Goal: Task Accomplishment & Management: Use online tool/utility

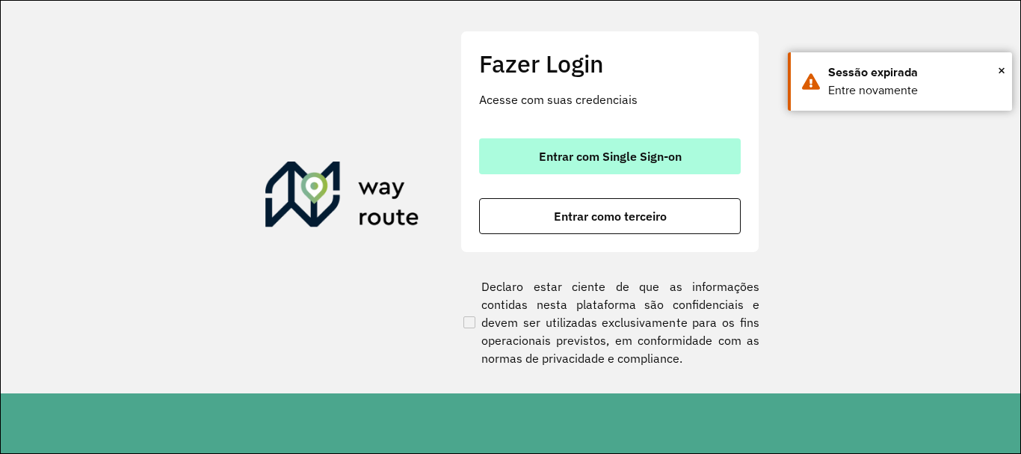
click at [612, 150] on span "Entrar com Single Sign-on" at bounding box center [610, 156] width 143 height 12
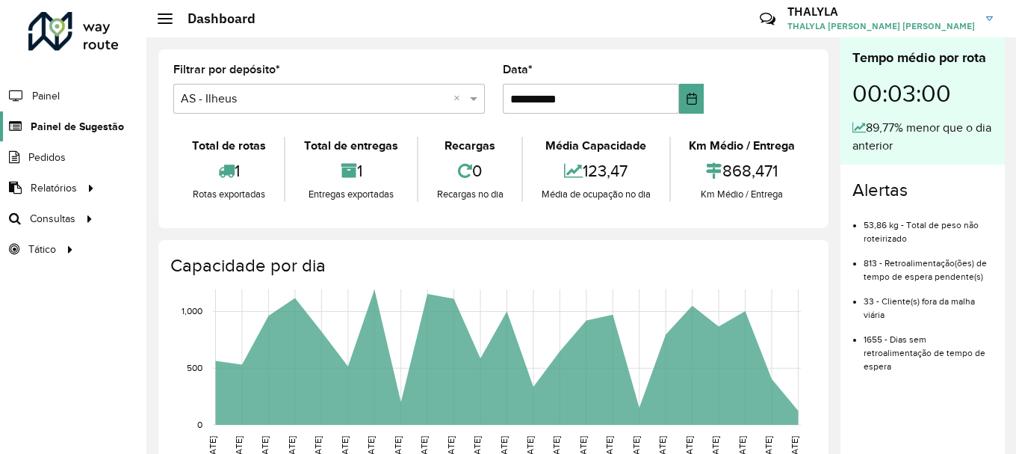
click at [79, 120] on span "Painel de Sugestão" at bounding box center [77, 127] width 93 height 16
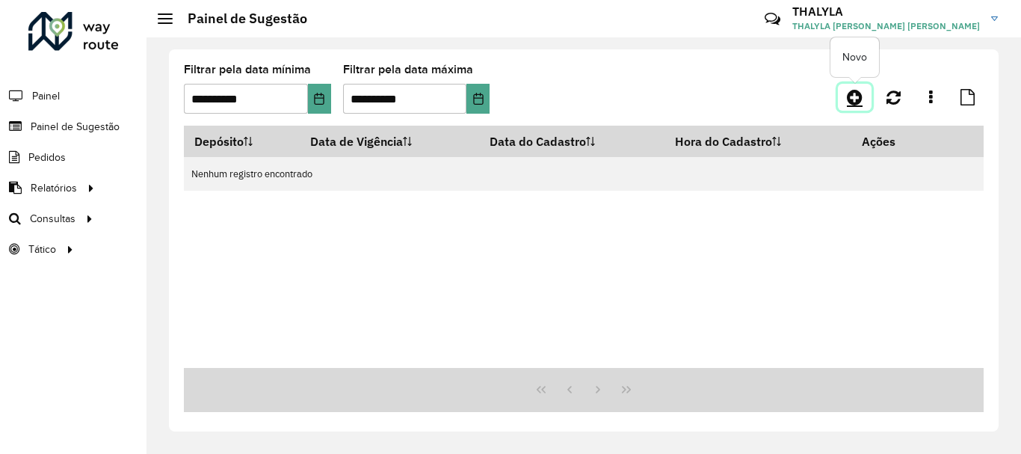
click at [841, 102] on link at bounding box center [855, 97] width 34 height 27
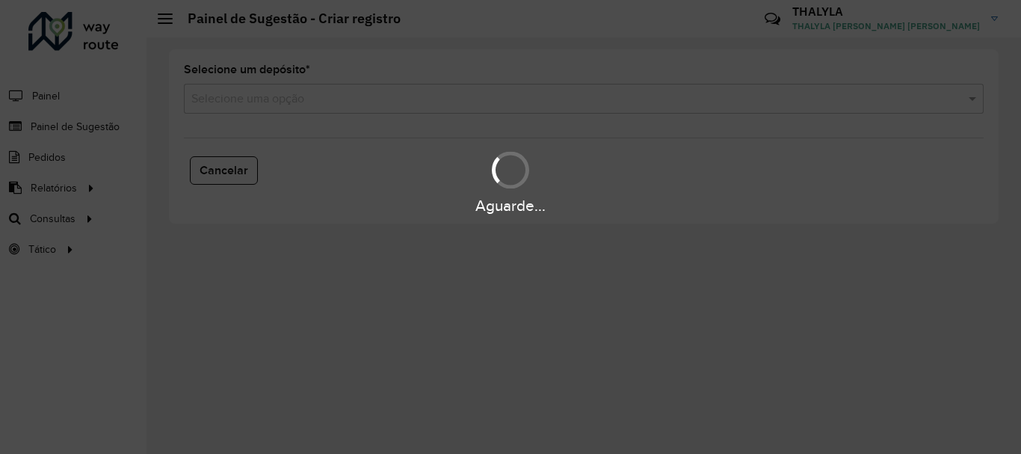
click at [243, 101] on div "Aguarde..." at bounding box center [510, 227] width 1021 height 454
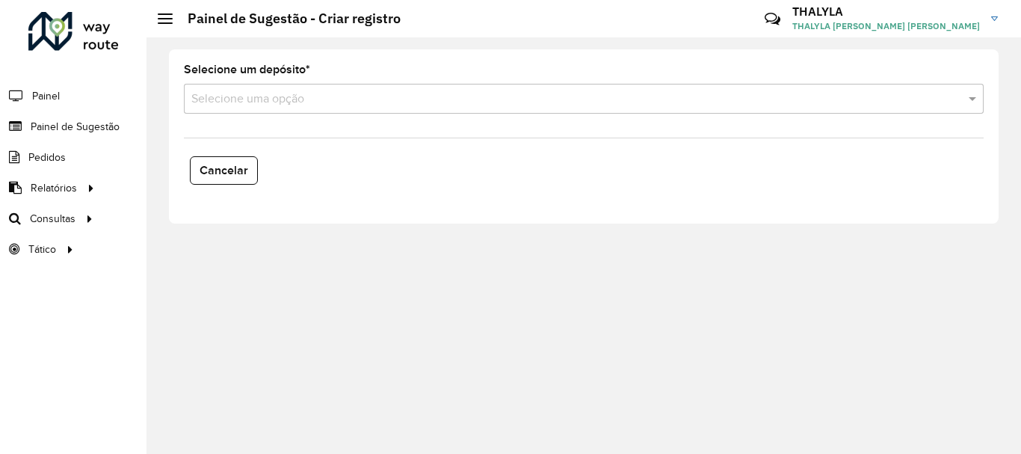
click at [243, 101] on input "text" at bounding box center [568, 99] width 755 height 18
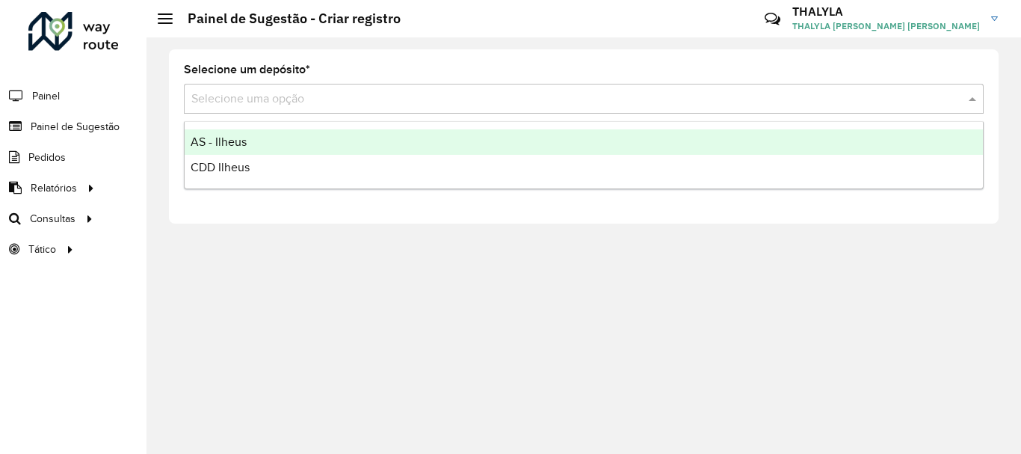
click at [237, 143] on span "AS - Ilheus" at bounding box center [219, 141] width 56 height 13
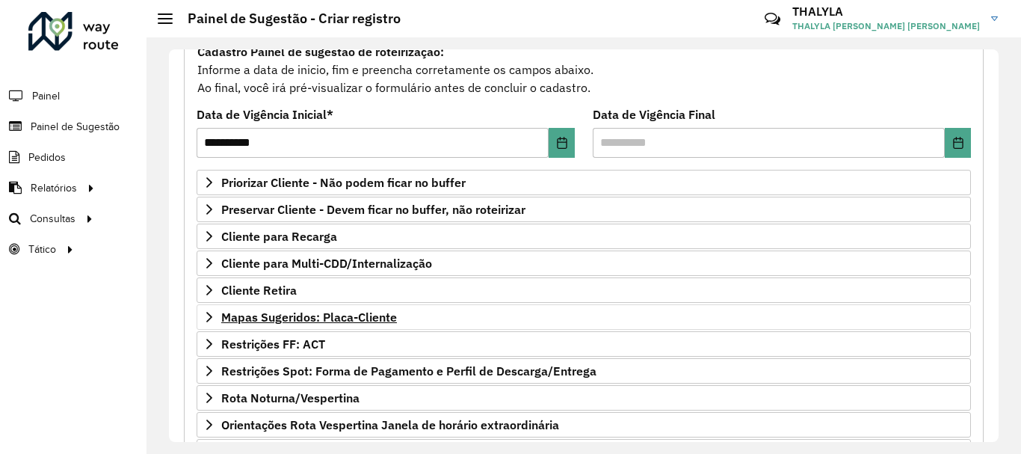
scroll to position [224, 0]
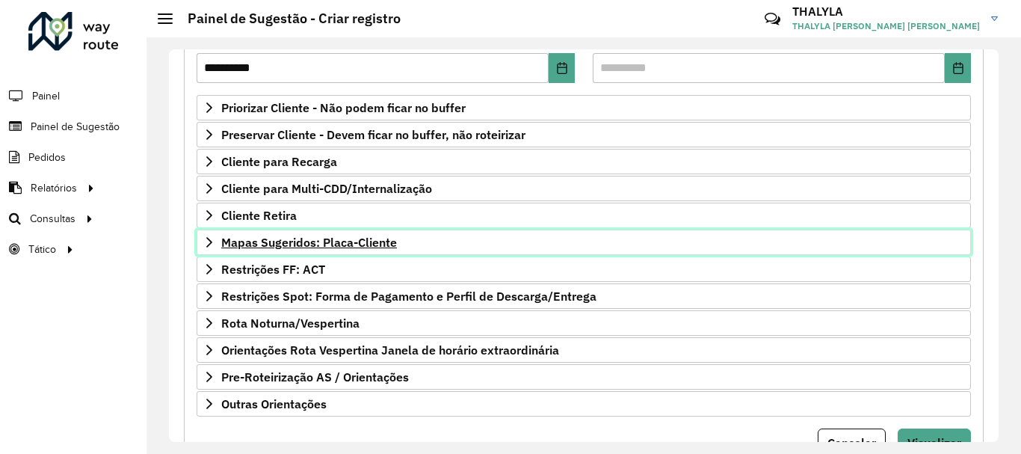
click at [424, 247] on link "Mapas Sugeridos: Placa-Cliente" at bounding box center [584, 241] width 774 height 25
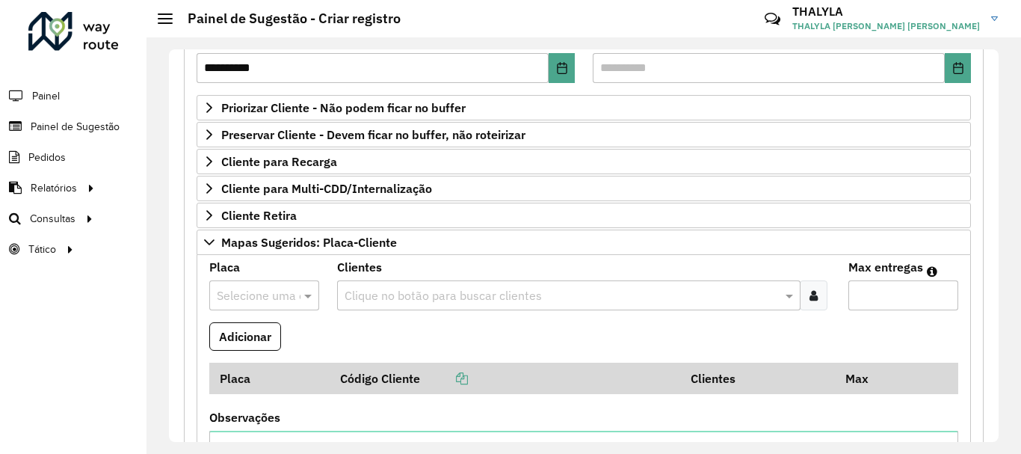
click at [462, 292] on input "text" at bounding box center [561, 296] width 441 height 18
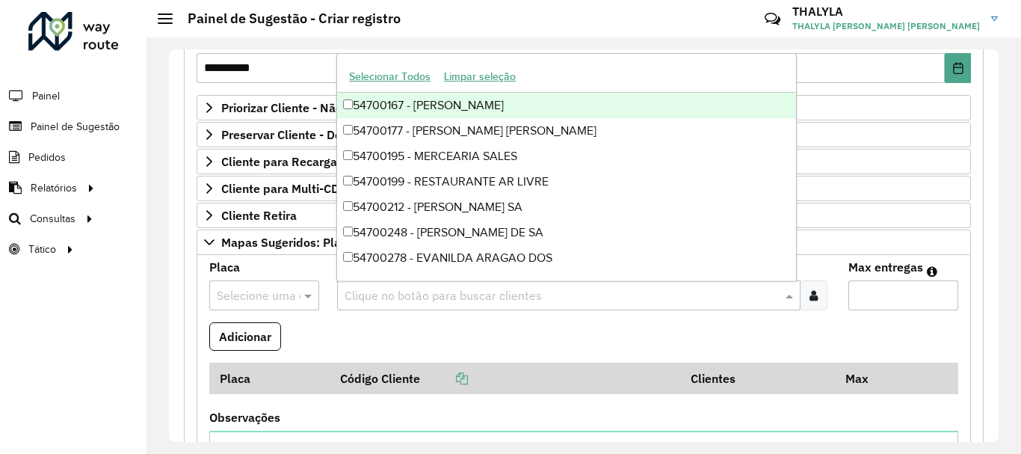
paste input "*****"
type input "*****"
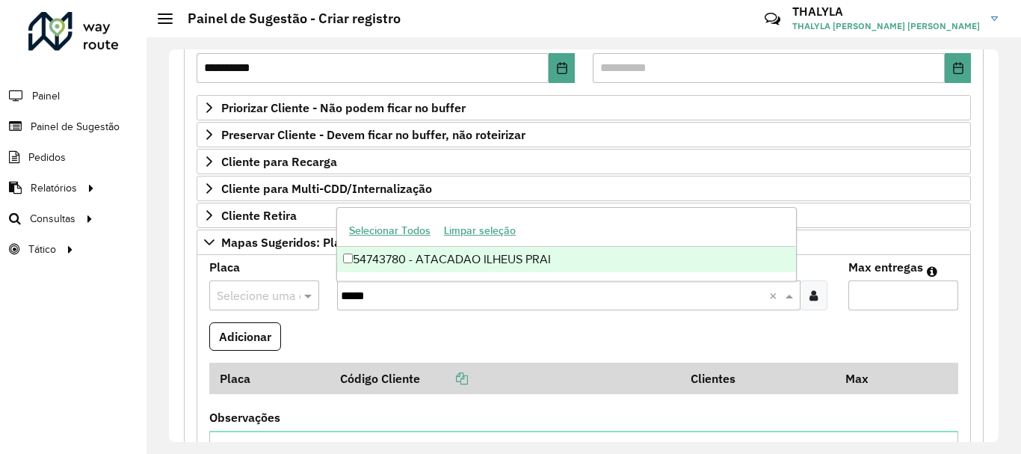
click at [485, 265] on div "54743780 - ATACADAO ILHEUS PRAI" at bounding box center [566, 259] width 459 height 25
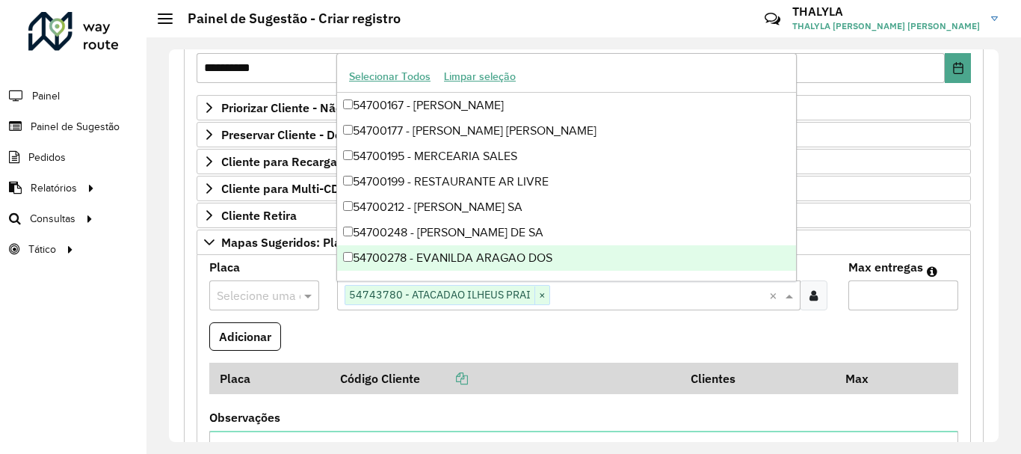
click at [900, 288] on input "Max entregas" at bounding box center [903, 295] width 110 height 30
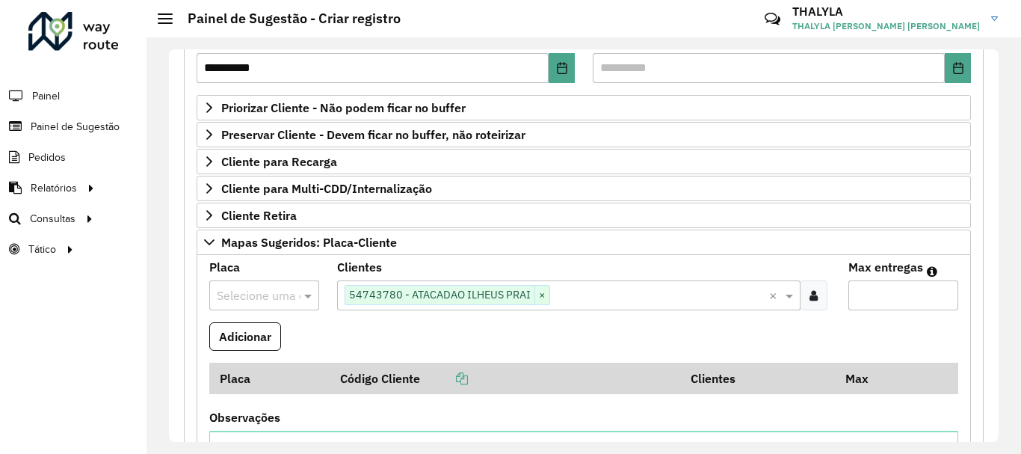
type input "*"
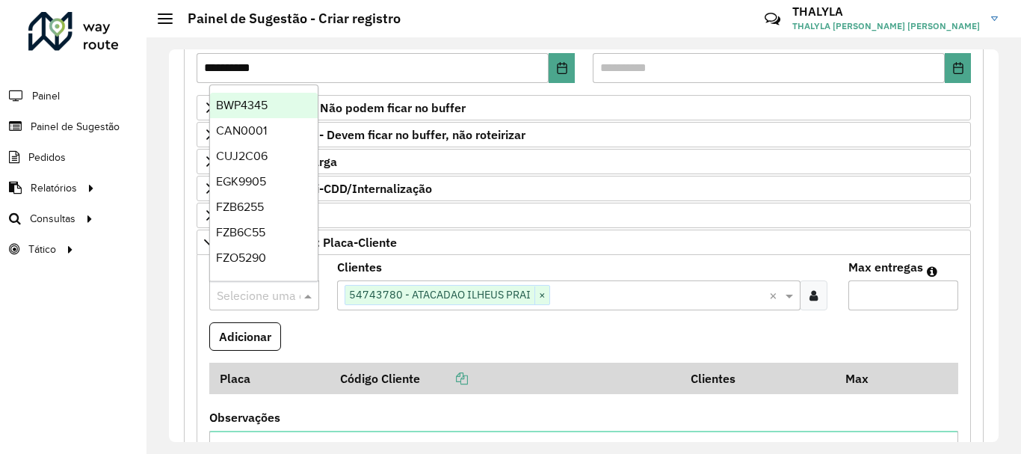
click at [244, 293] on input "text" at bounding box center [249, 296] width 65 height 18
type input "*"
type input "***"
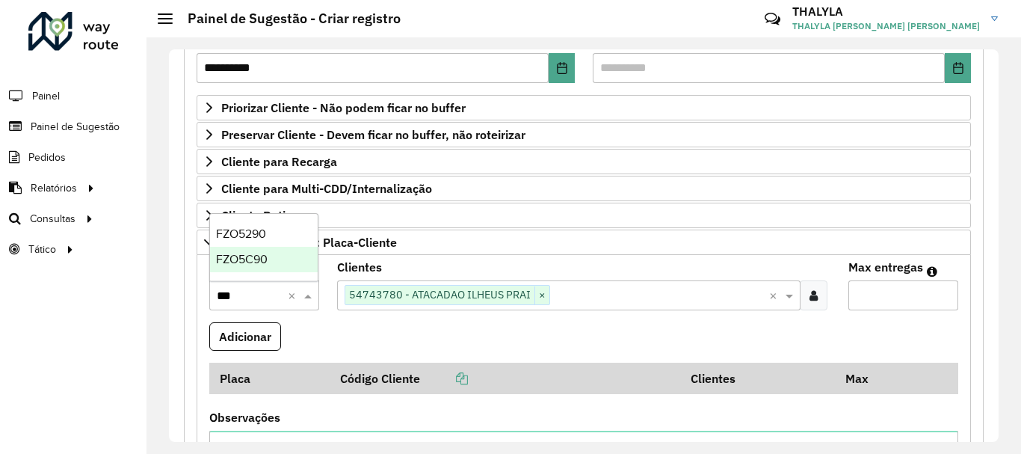
click at [256, 256] on span "FZO5C90" at bounding box center [242, 259] width 52 height 13
click at [233, 341] on button "Adicionar" at bounding box center [245, 336] width 72 height 28
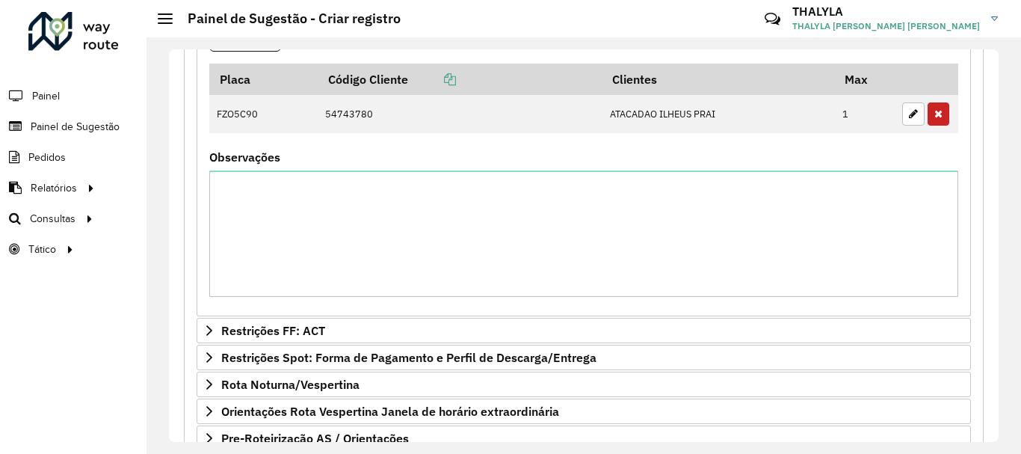
scroll to position [652, 0]
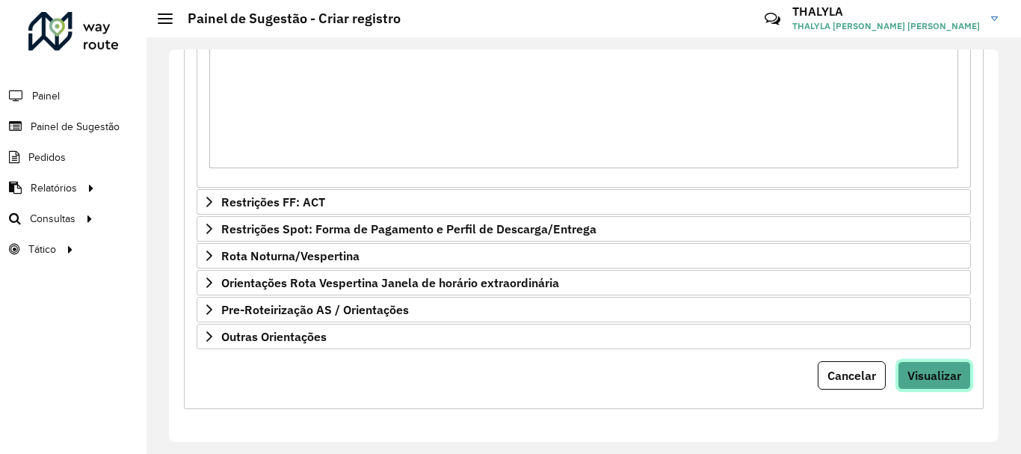
click at [916, 385] on button "Visualizar" at bounding box center [933, 375] width 73 height 28
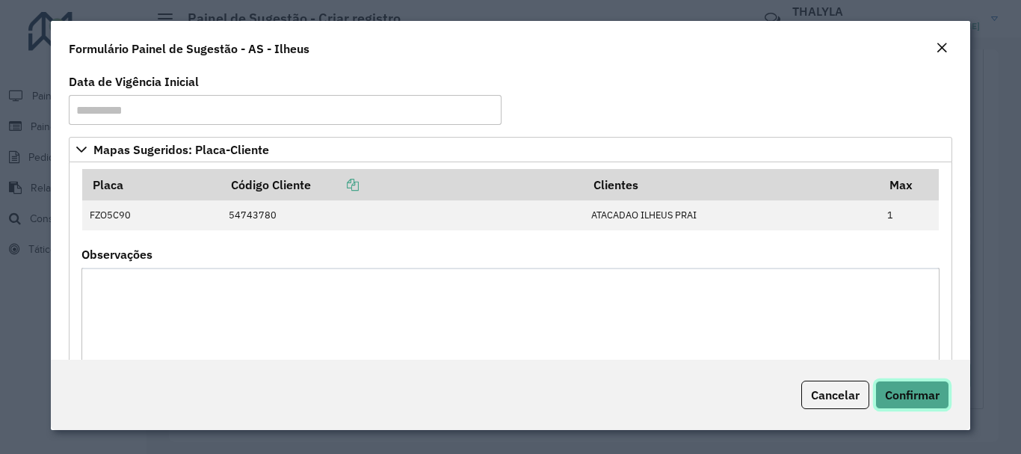
click at [918, 398] on span "Confirmar" at bounding box center [912, 394] width 55 height 15
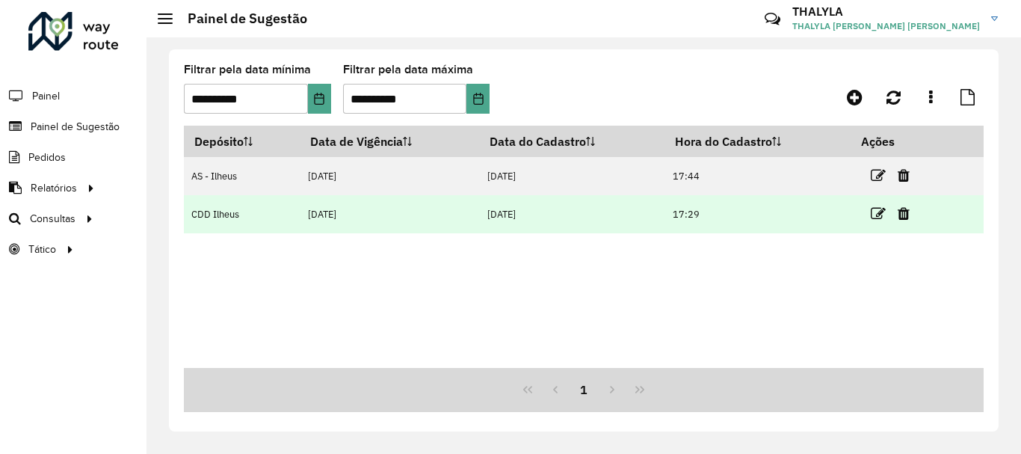
click at [870, 215] on td at bounding box center [896, 213] width 90 height 37
click at [882, 214] on icon at bounding box center [878, 213] width 15 height 15
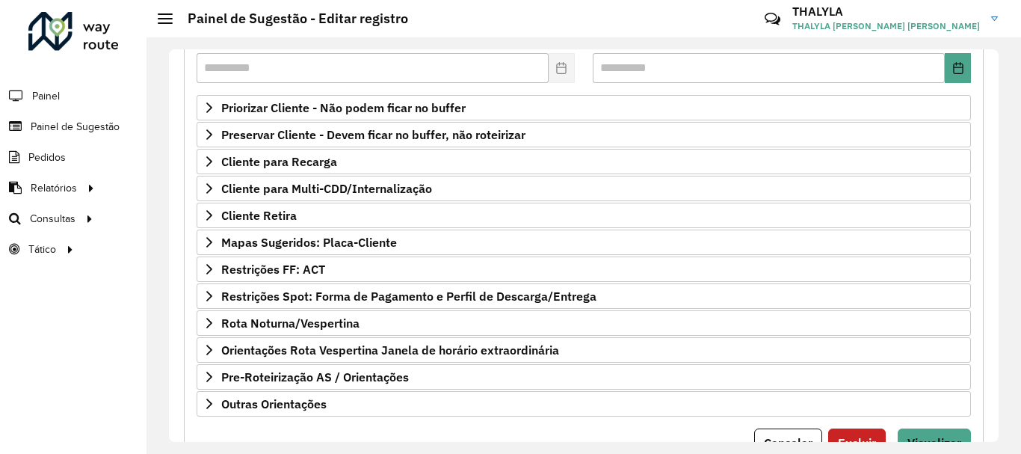
scroll to position [291, 0]
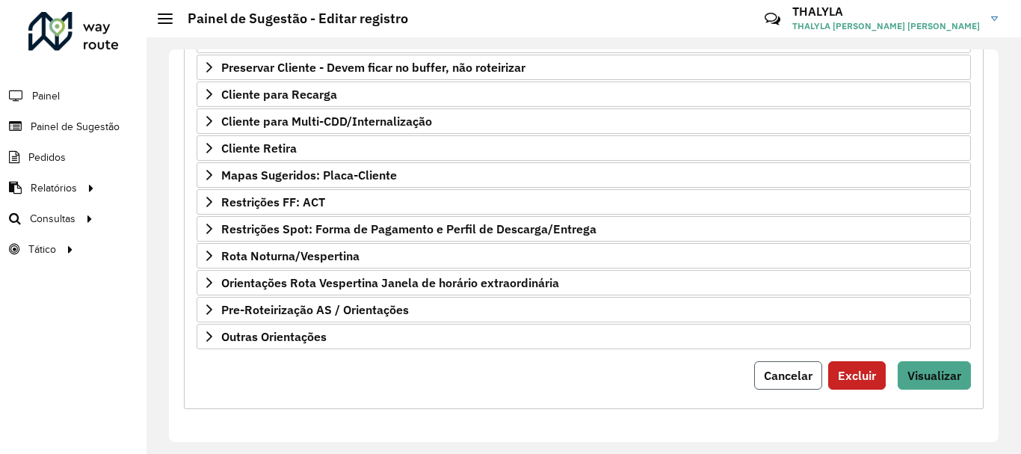
click at [781, 379] on span "Cancelar" at bounding box center [788, 375] width 49 height 15
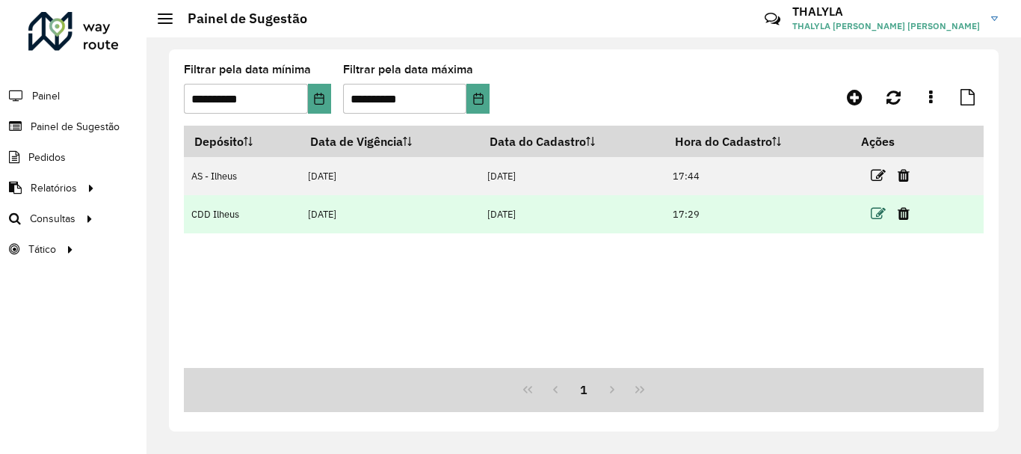
click at [882, 212] on icon at bounding box center [878, 213] width 15 height 15
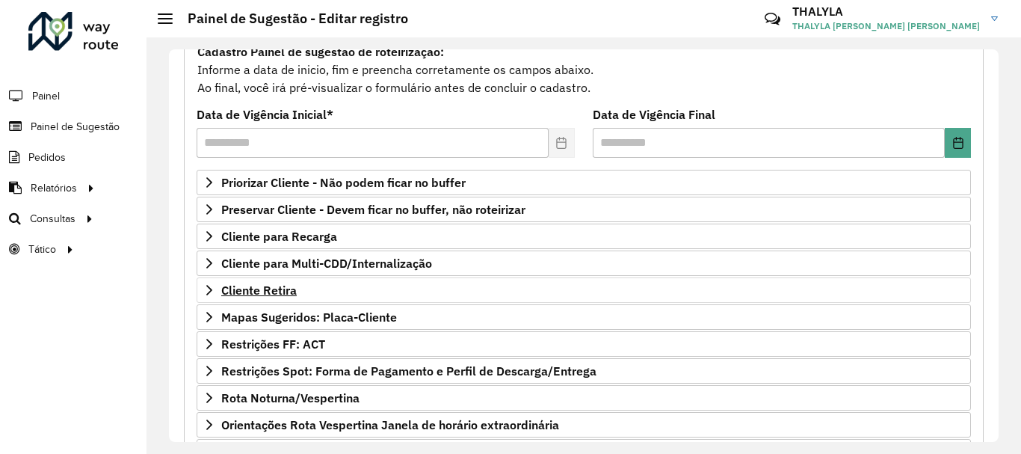
scroll to position [291, 0]
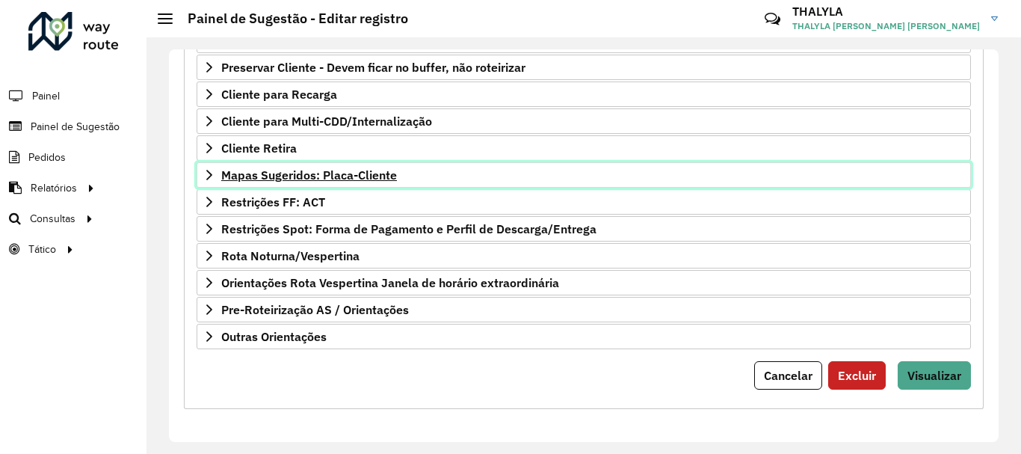
click at [372, 173] on span "Mapas Sugeridos: Placa-Cliente" at bounding box center [309, 175] width 176 height 12
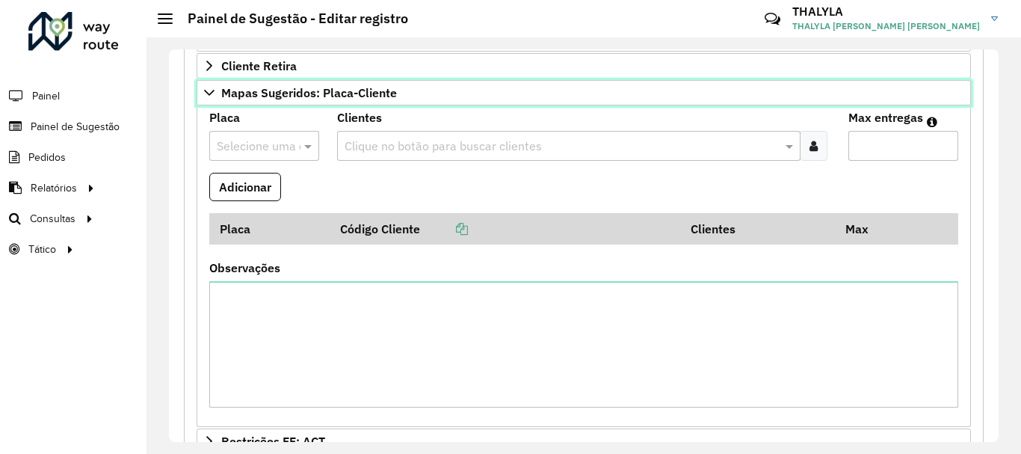
scroll to position [613, 0]
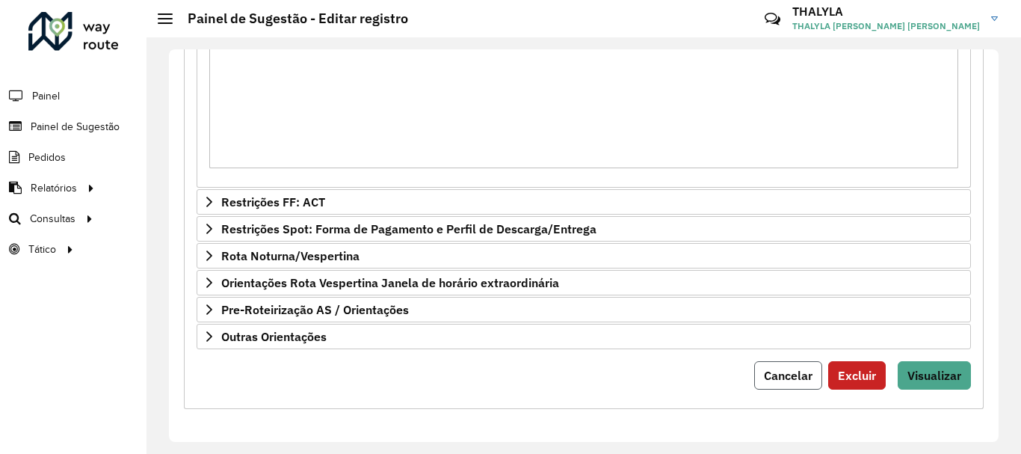
click at [799, 374] on span "Cancelar" at bounding box center [788, 375] width 49 height 15
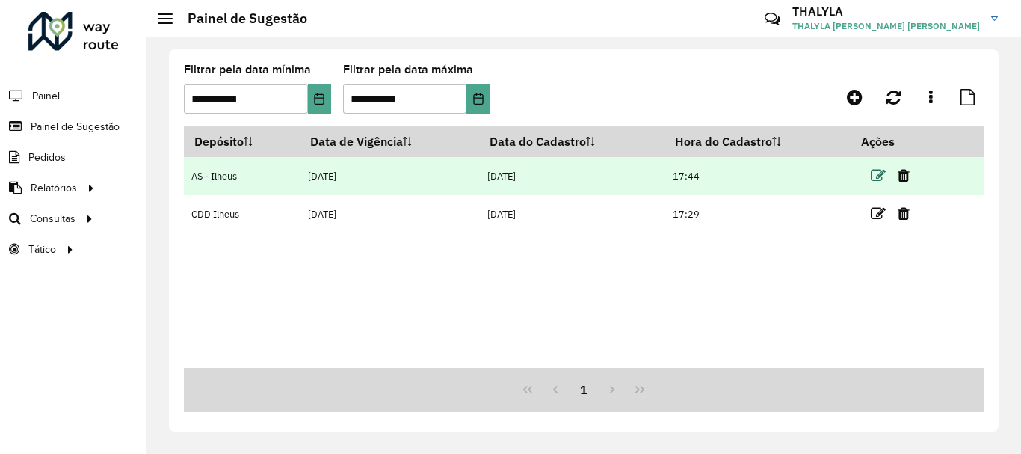
click at [883, 168] on icon at bounding box center [878, 175] width 15 height 15
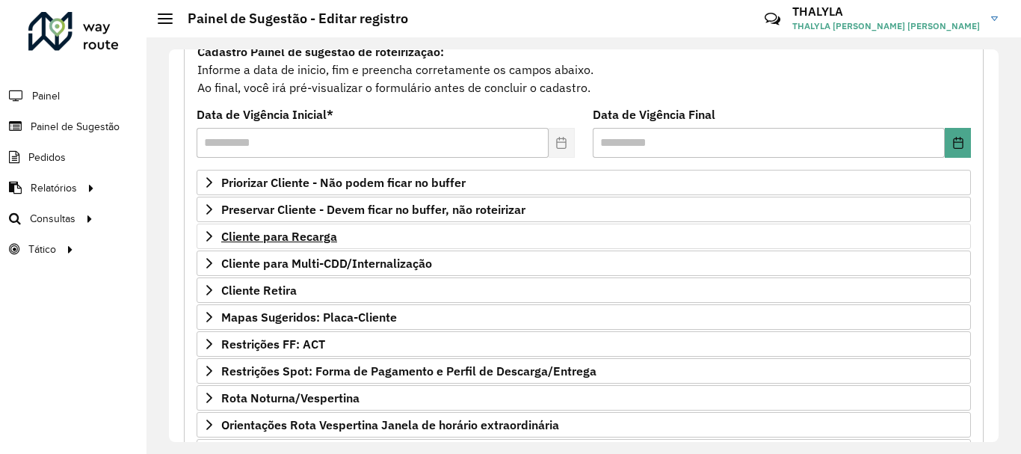
scroll to position [224, 0]
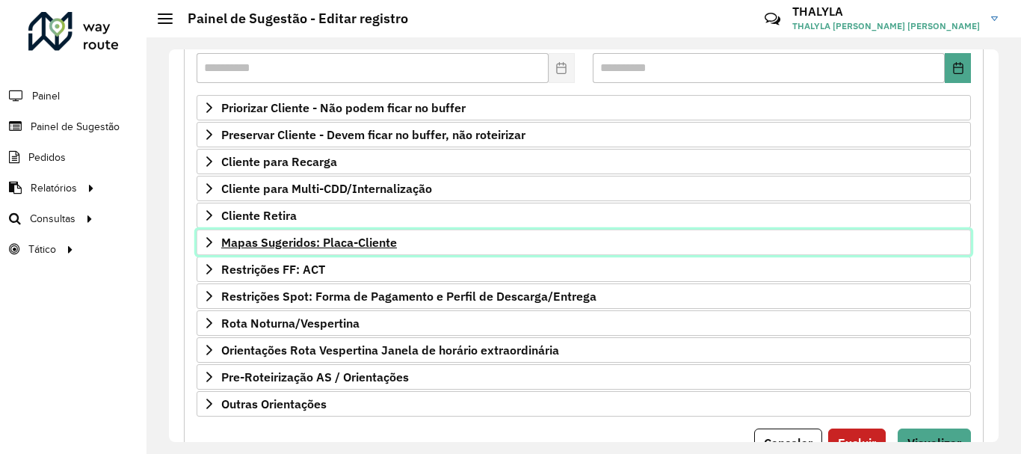
click at [367, 244] on span "Mapas Sugeridos: Placa-Cliente" at bounding box center [309, 242] width 176 height 12
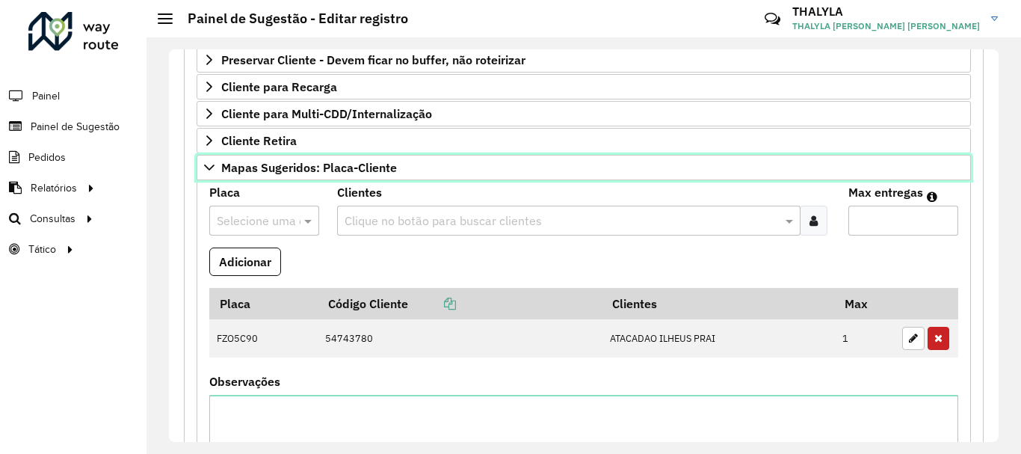
scroll to position [374, 0]
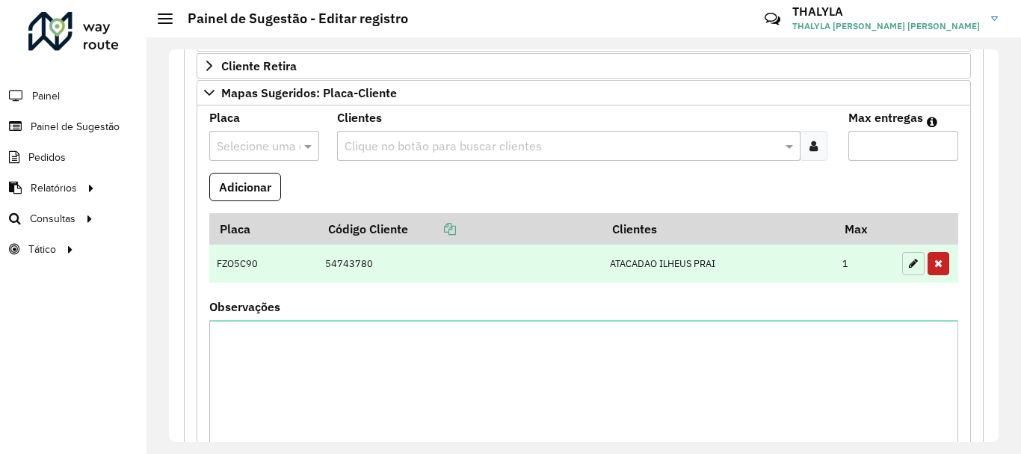
click at [909, 262] on icon "button" at bounding box center [913, 263] width 9 height 10
type input "*"
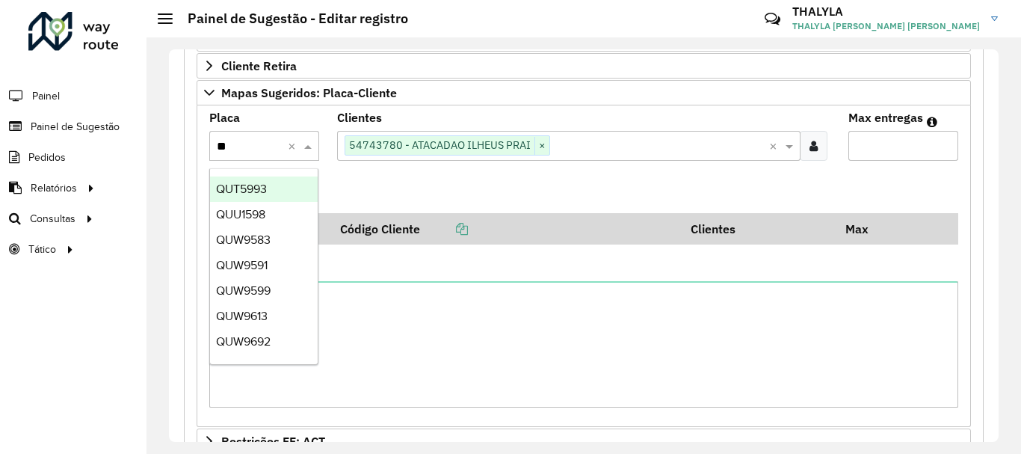
type input "***"
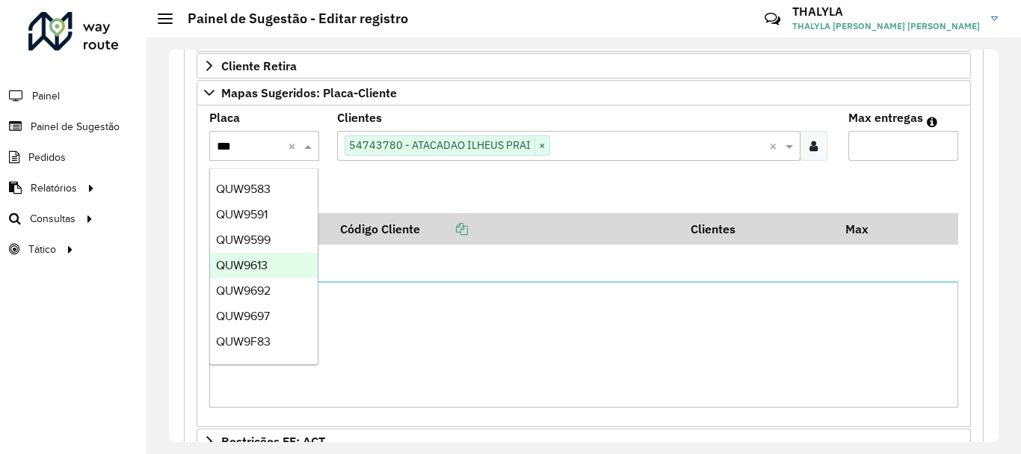
scroll to position [75, 0]
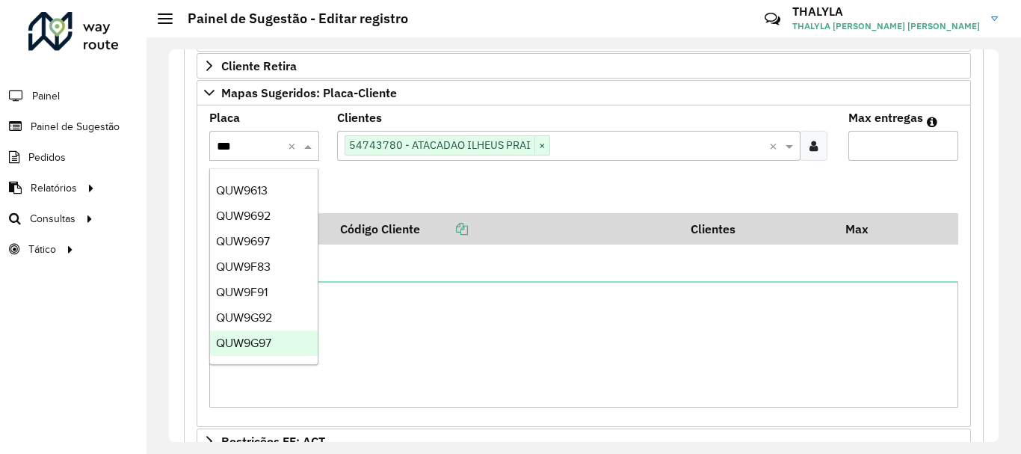
click at [276, 344] on div "QUW9G97" at bounding box center [264, 342] width 108 height 25
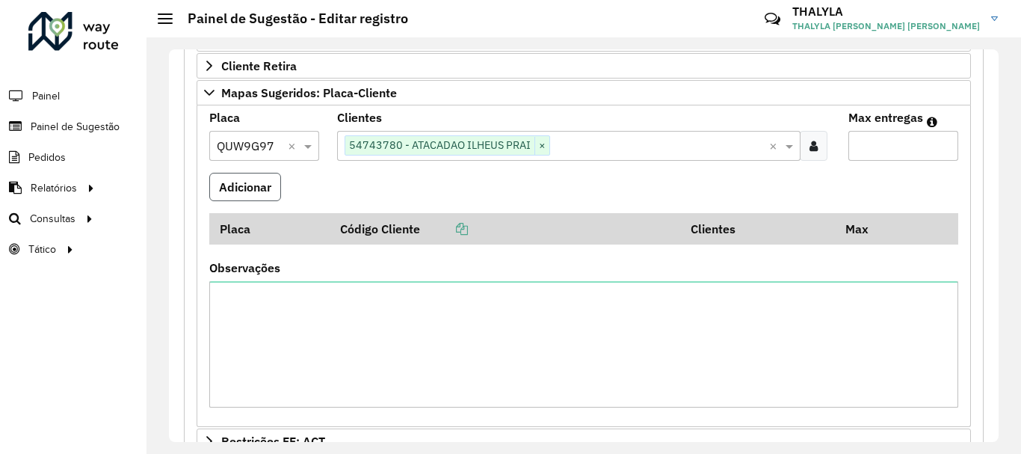
click at [265, 194] on button "Adicionar" at bounding box center [245, 187] width 72 height 28
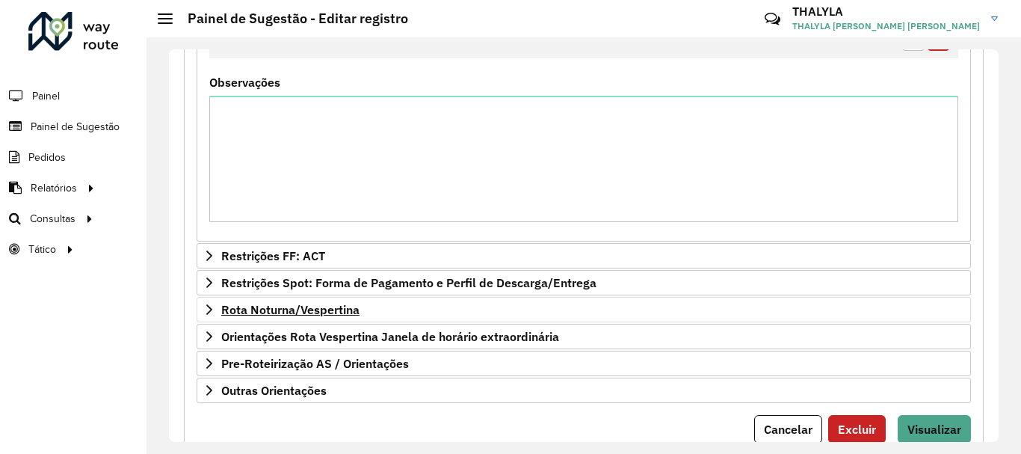
scroll to position [652, 0]
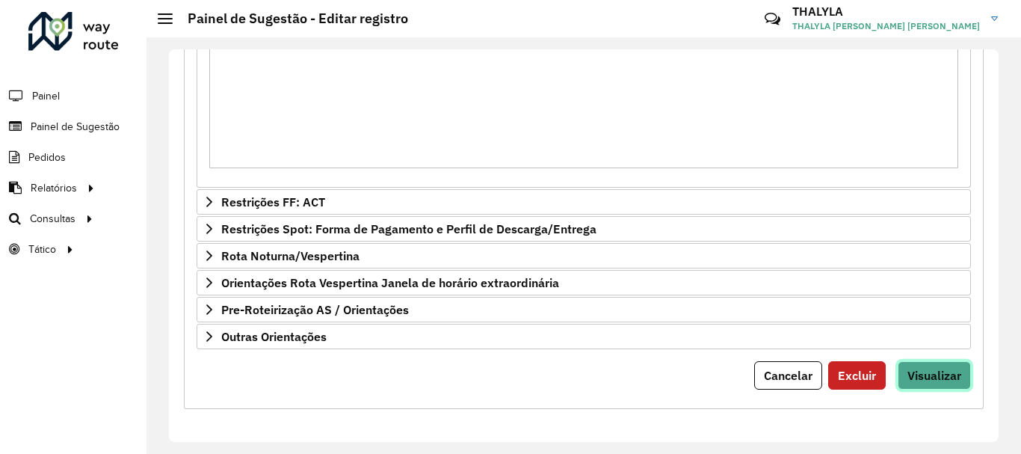
click at [923, 377] on span "Visualizar" at bounding box center [934, 375] width 54 height 15
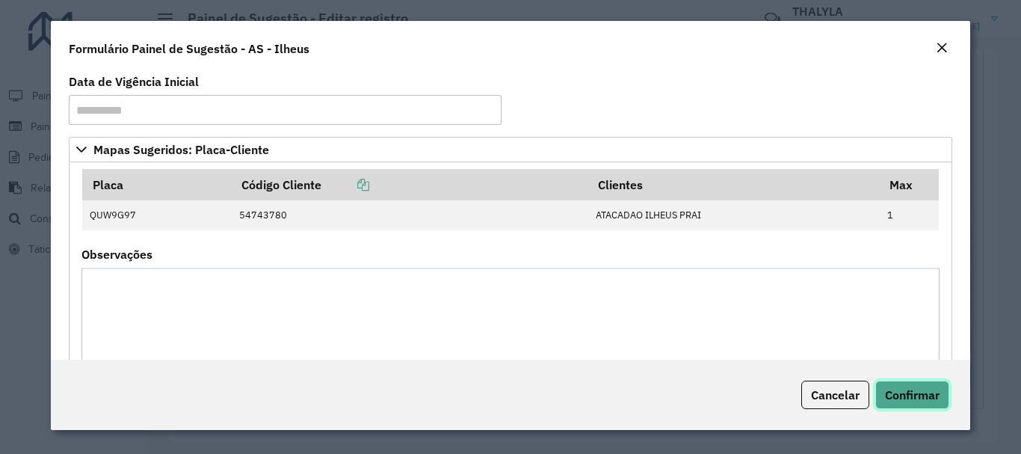
click at [922, 392] on span "Confirmar" at bounding box center [912, 394] width 55 height 15
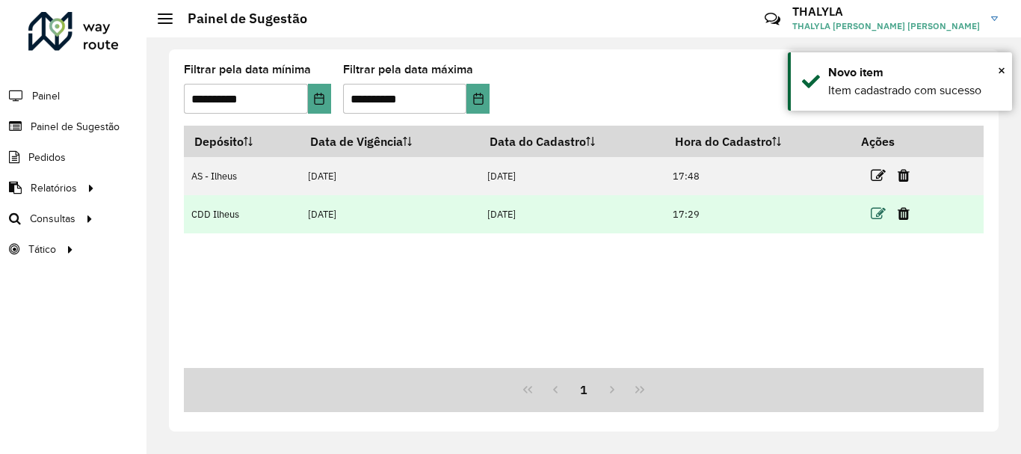
click at [886, 211] on icon at bounding box center [878, 213] width 15 height 15
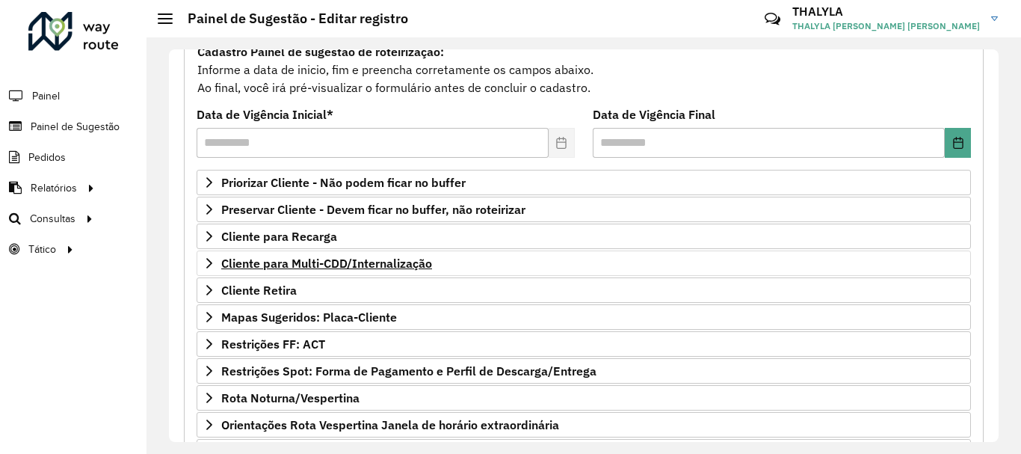
scroll to position [291, 0]
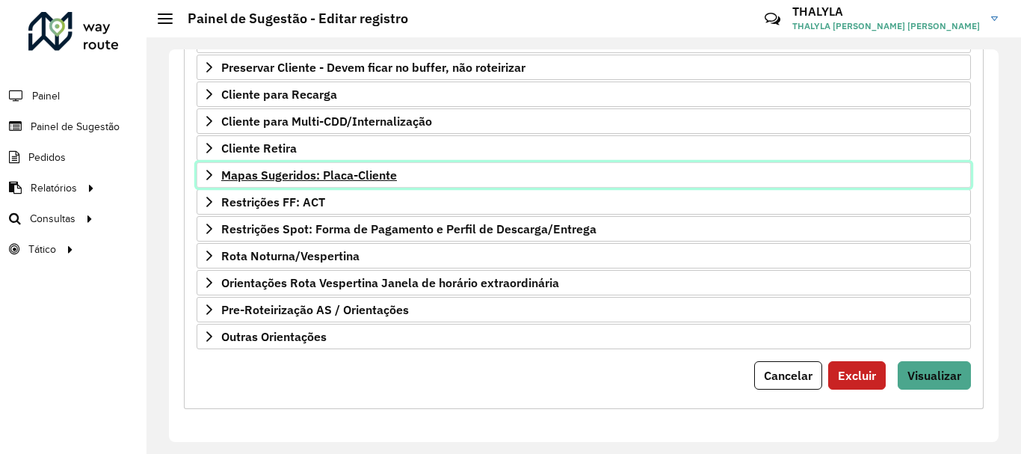
click at [452, 170] on link "Mapas Sugeridos: Placa-Cliente" at bounding box center [584, 174] width 774 height 25
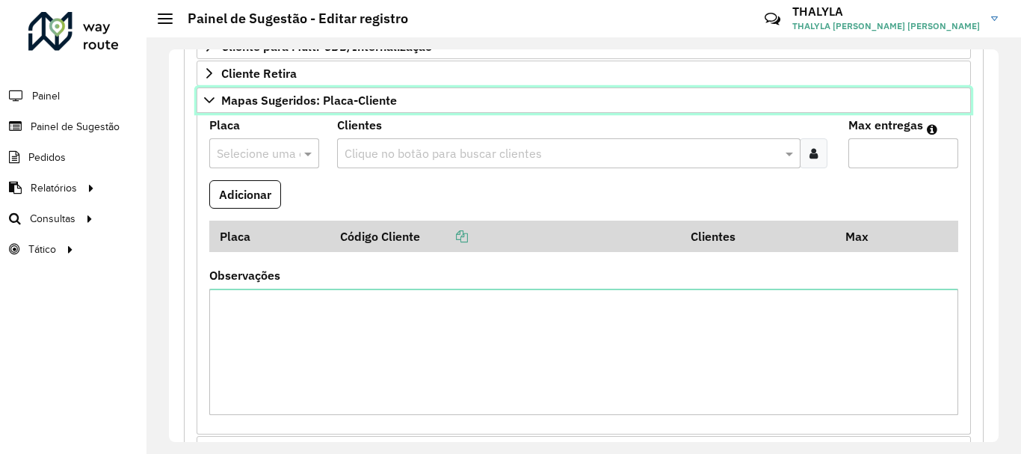
scroll to position [441, 0]
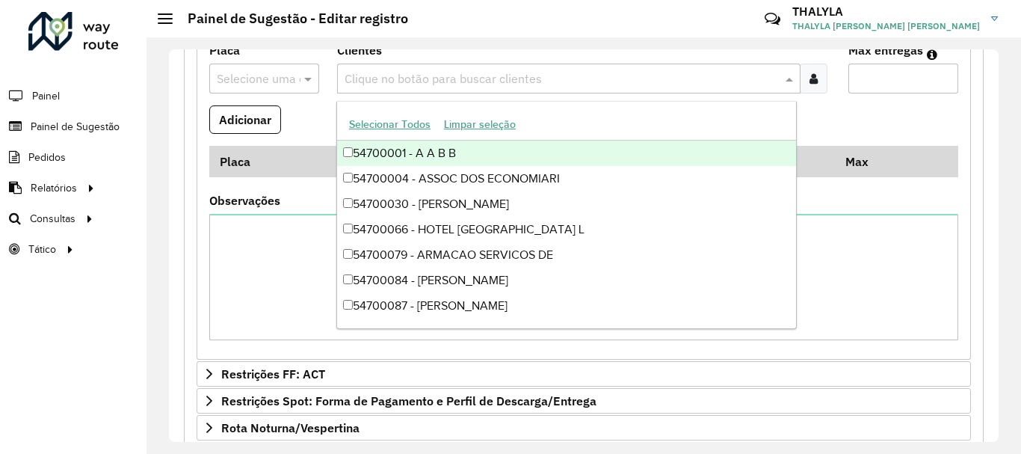
click at [479, 75] on input "text" at bounding box center [561, 79] width 441 height 18
paste input "*"
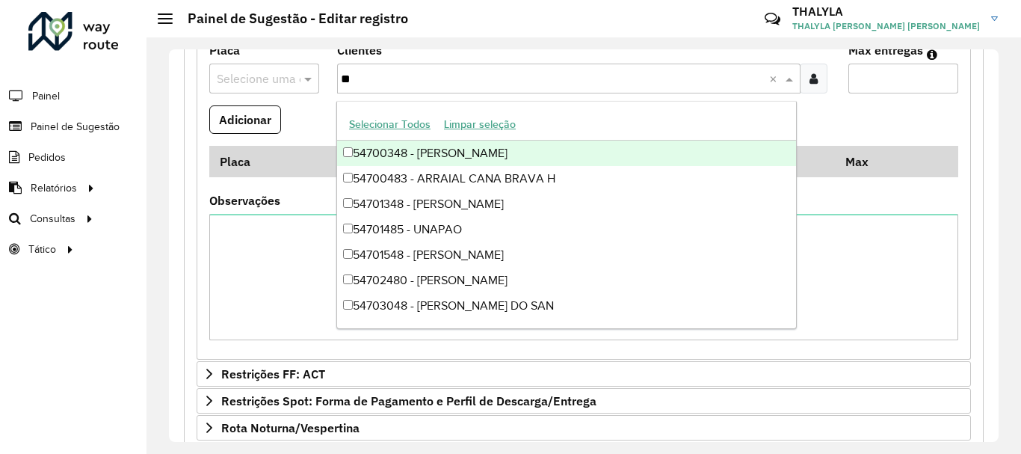
type input "***"
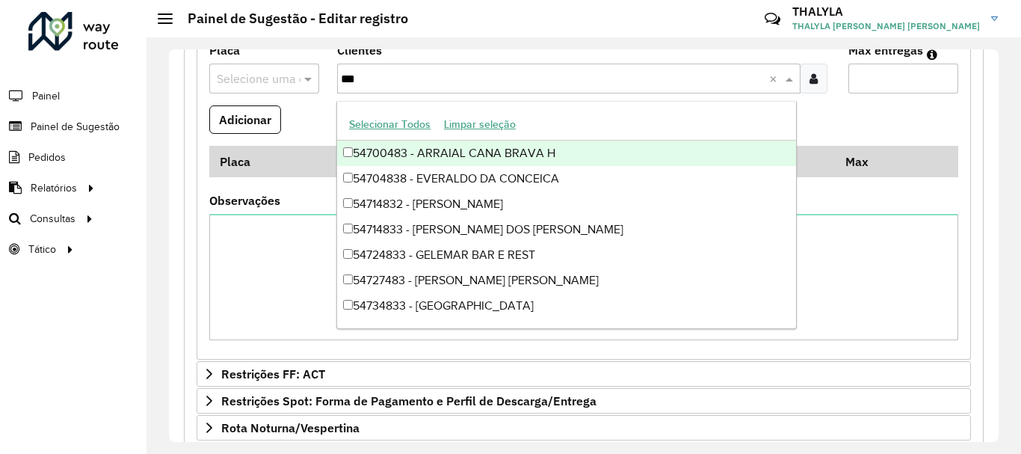
click at [421, 147] on div "54700483 - ARRAIAL CANA BRAVA H" at bounding box center [566, 152] width 459 height 25
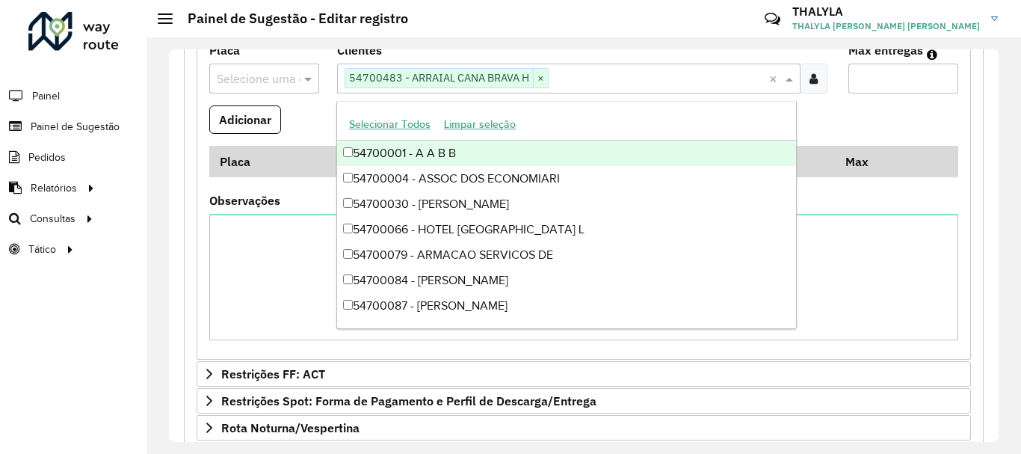
click at [271, 79] on input "text" at bounding box center [249, 79] width 65 height 18
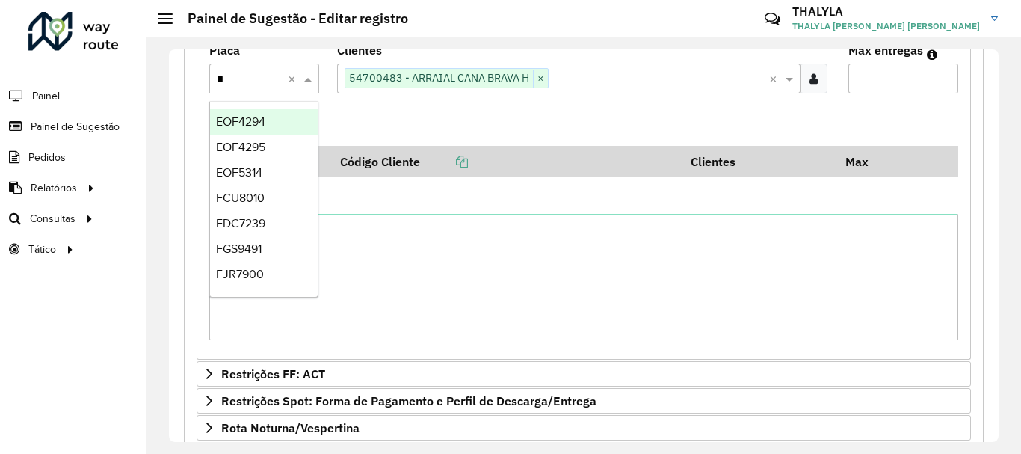
type input "**"
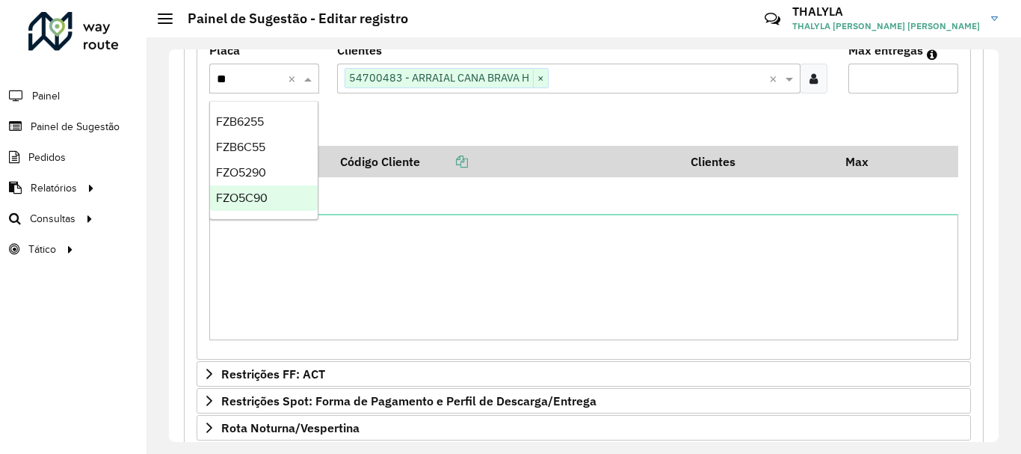
click at [260, 196] on span "FZO5C90" at bounding box center [242, 197] width 52 height 13
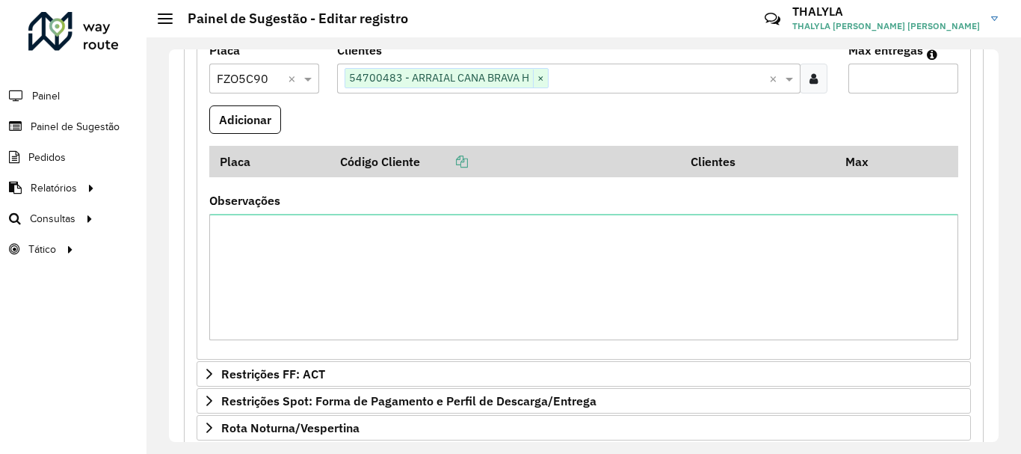
click at [889, 77] on input "Max entregas" at bounding box center [903, 79] width 110 height 30
type input "*"
click at [247, 111] on button "Adicionar" at bounding box center [245, 119] width 72 height 28
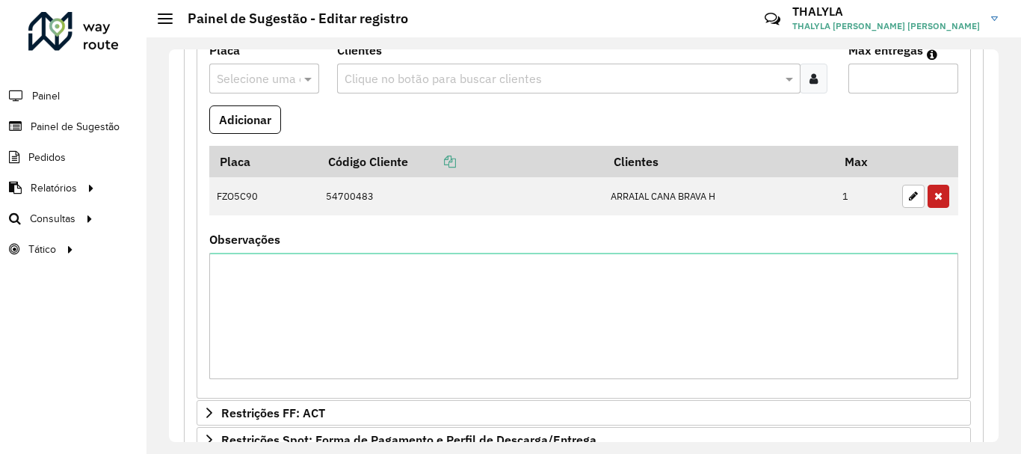
scroll to position [142, 0]
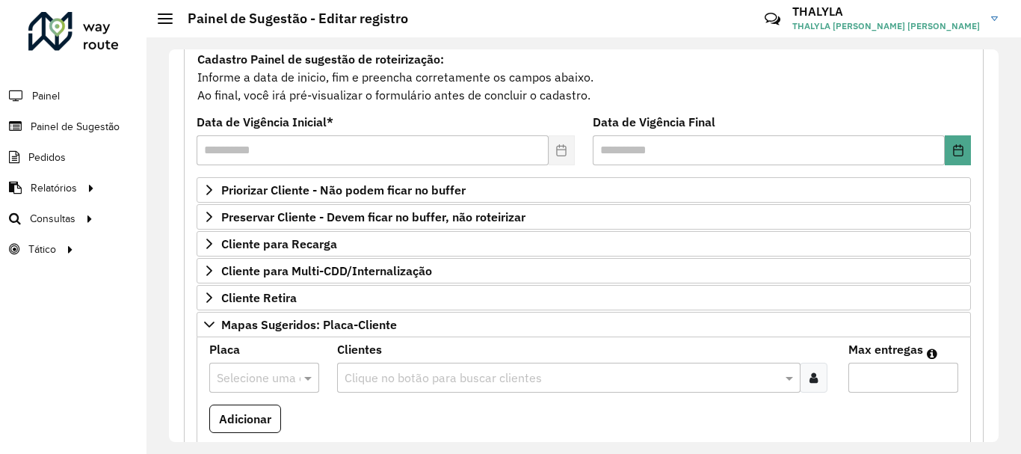
click at [268, 176] on formly-field "**********" at bounding box center [386, 147] width 396 height 61
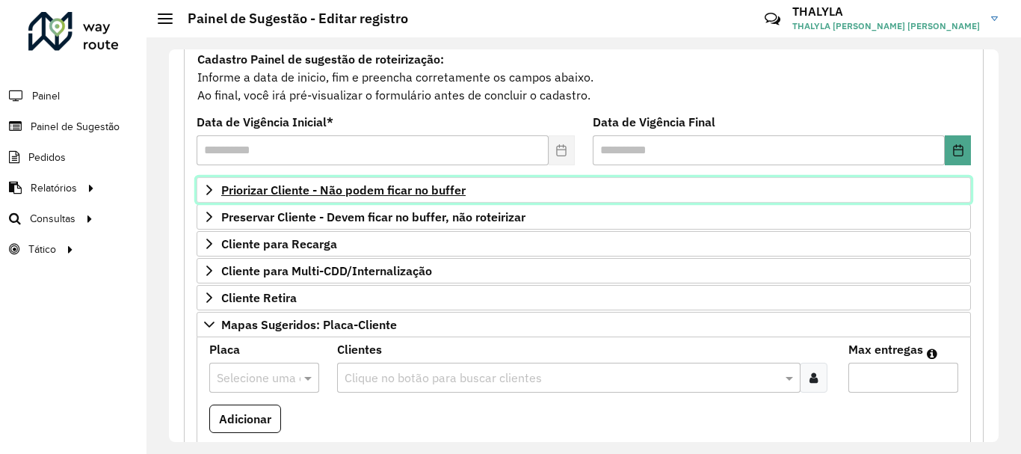
click at [283, 188] on span "Priorizar Cliente - Não podem ficar no buffer" at bounding box center [343, 190] width 244 height 12
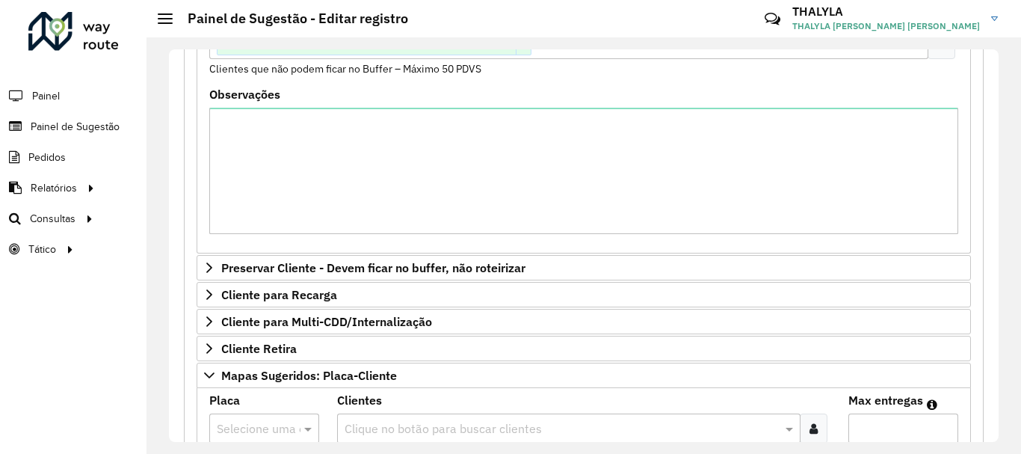
scroll to position [590, 0]
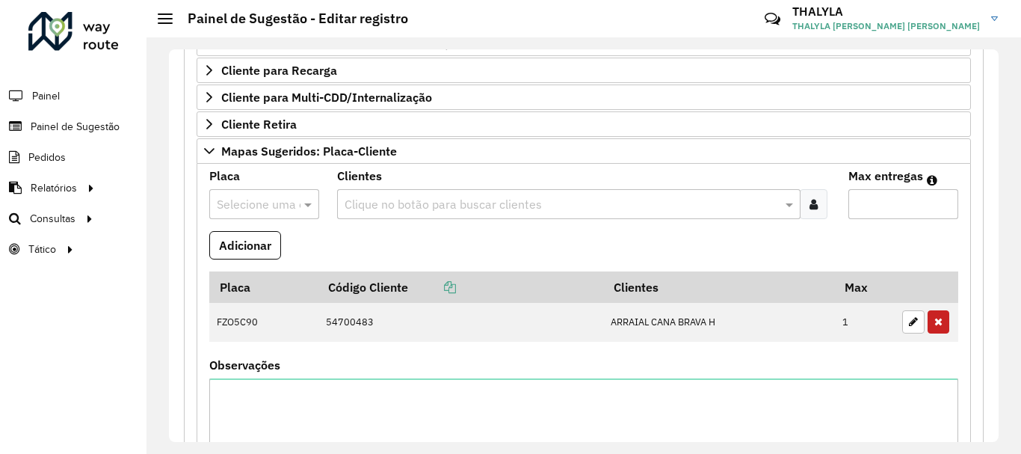
click at [416, 202] on input "text" at bounding box center [561, 205] width 441 height 18
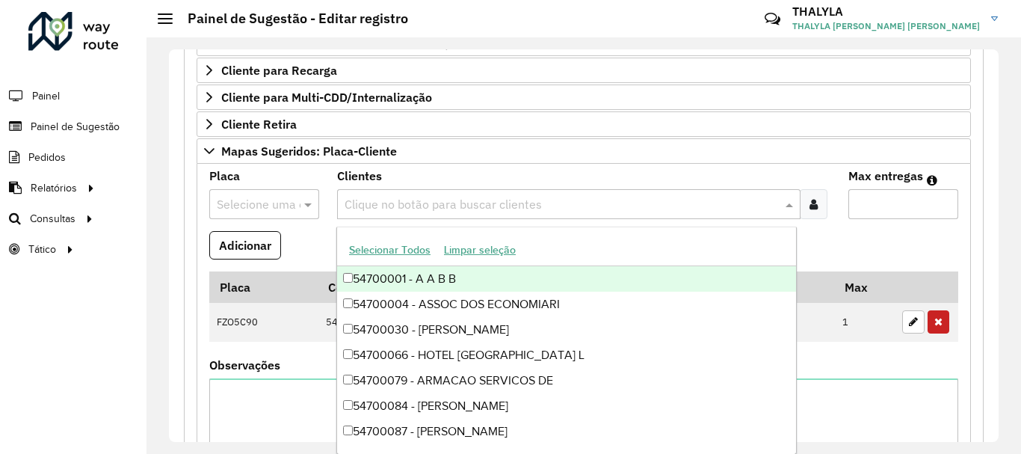
paste input "*****"
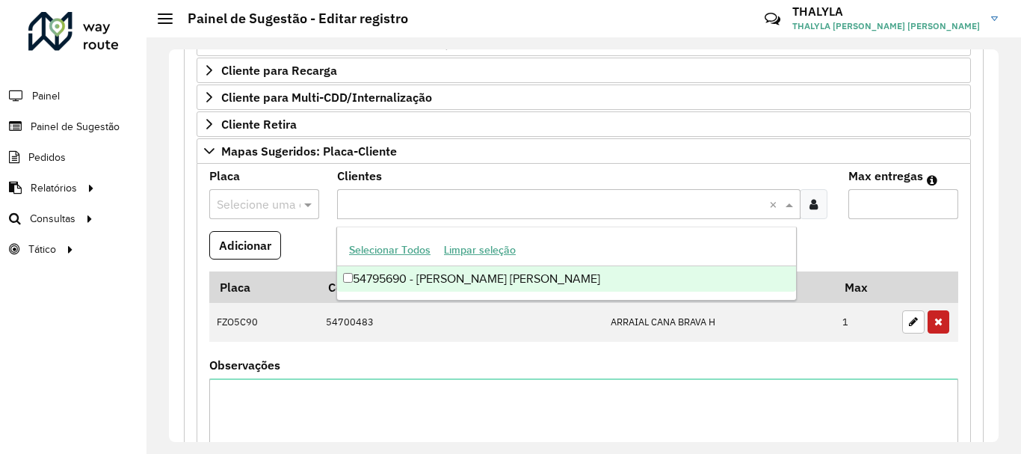
type input "*****"
click at [430, 275] on div "54795690 - LUIZ FERNANDO SANTOS" at bounding box center [566, 278] width 459 height 25
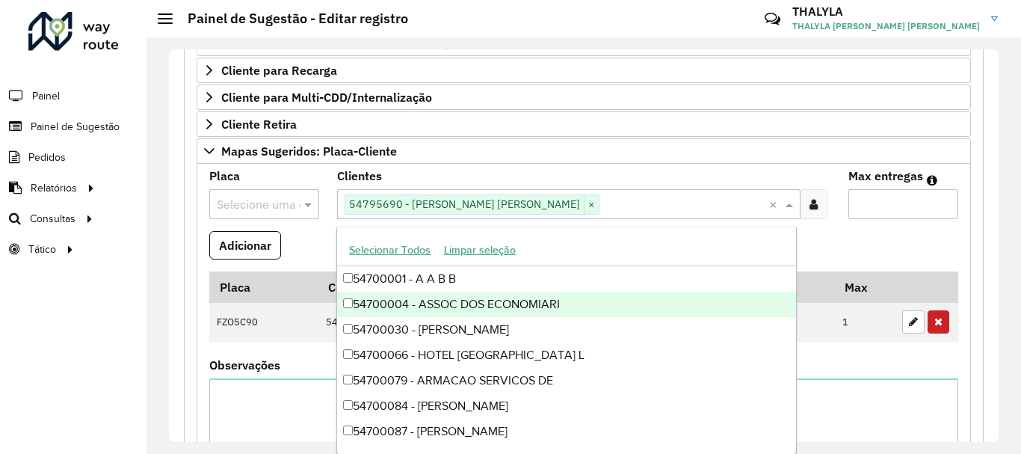
paste input "*****"
type input "*****"
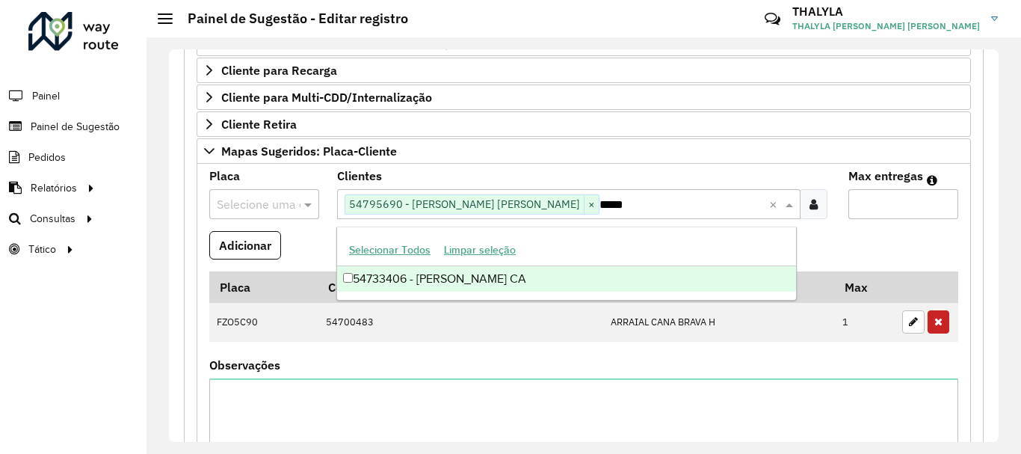
click at [515, 278] on div "54733406 - RICARDO RODRIGUES CA" at bounding box center [566, 278] width 459 height 25
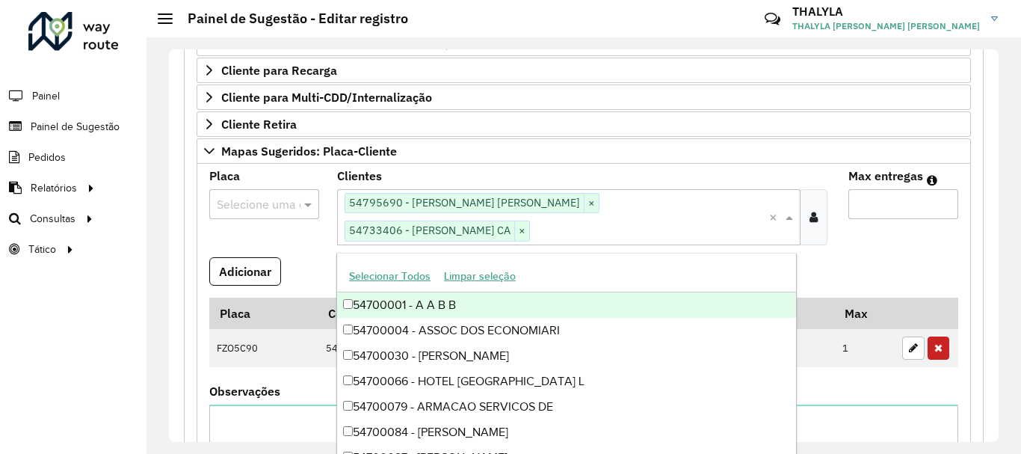
click at [893, 211] on input "Max entregas" at bounding box center [903, 204] width 110 height 30
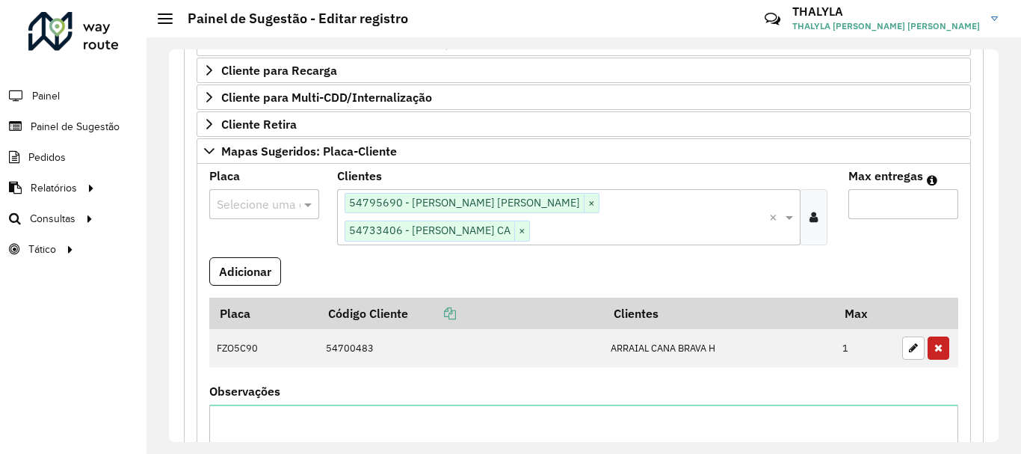
type input "*"
click at [249, 205] on input "text" at bounding box center [249, 205] width 65 height 18
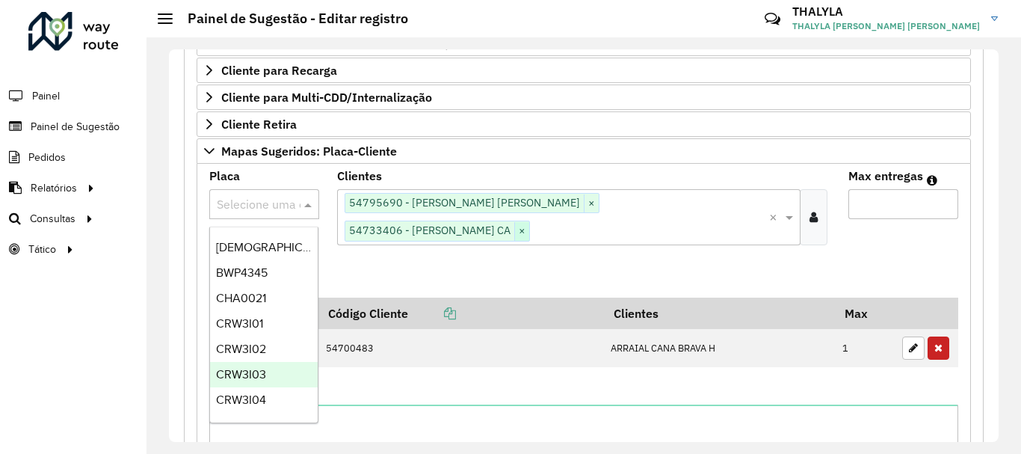
click at [529, 228] on span "×" at bounding box center [521, 231] width 15 height 18
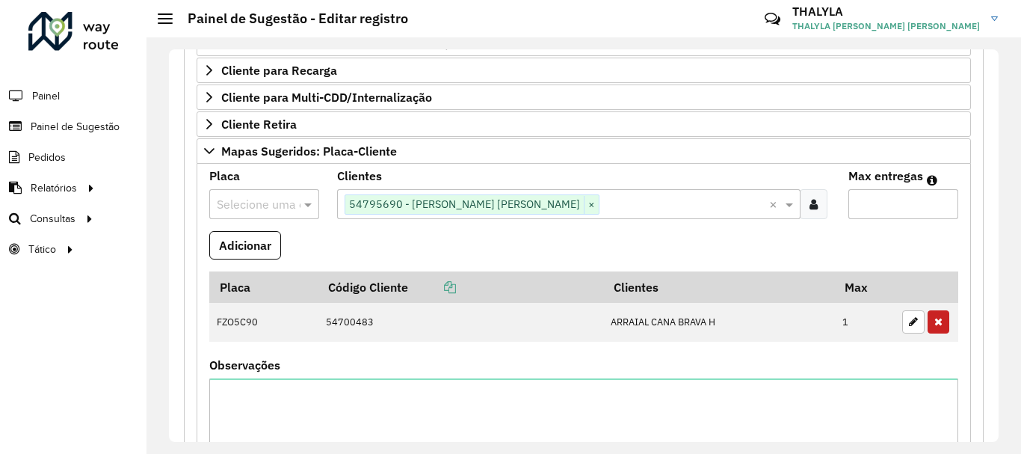
paste input "*****"
type input "*****"
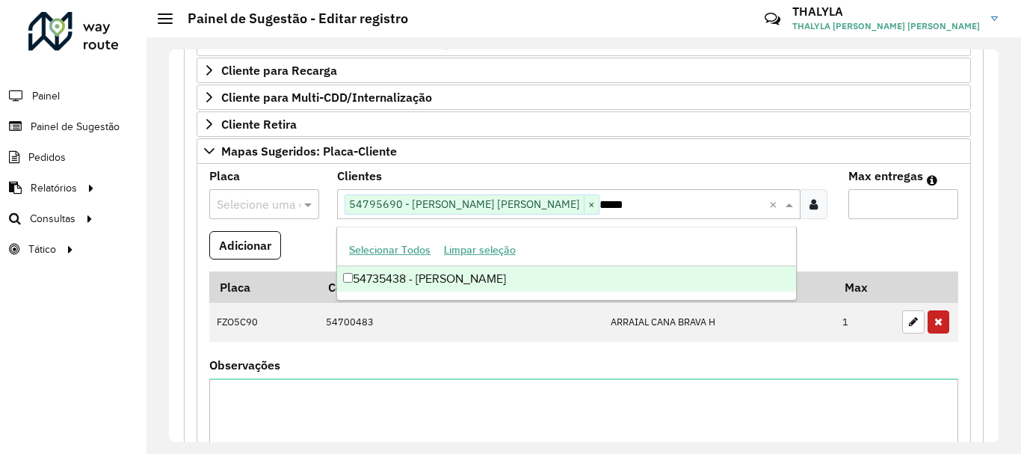
click at [518, 274] on div "54735438 - ELIENE SOUZA DIAS" at bounding box center [566, 278] width 459 height 25
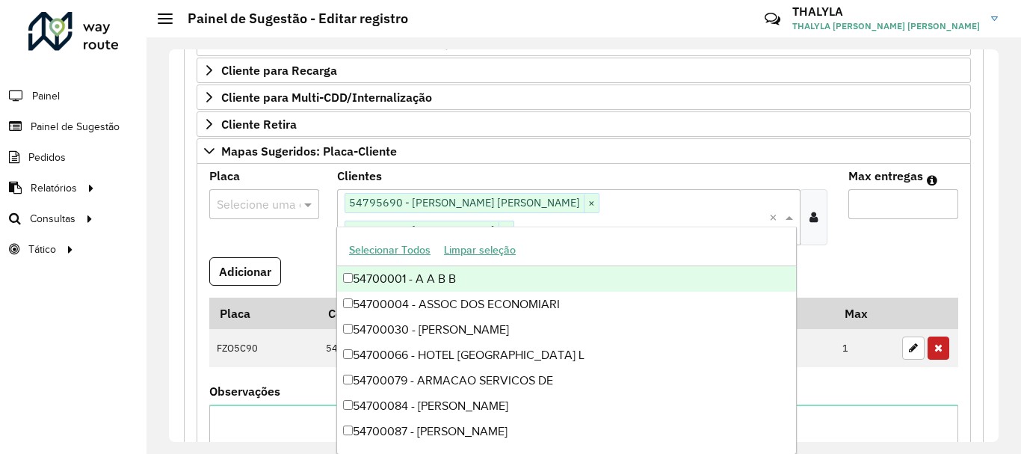
click at [266, 199] on input "text" at bounding box center [249, 205] width 65 height 18
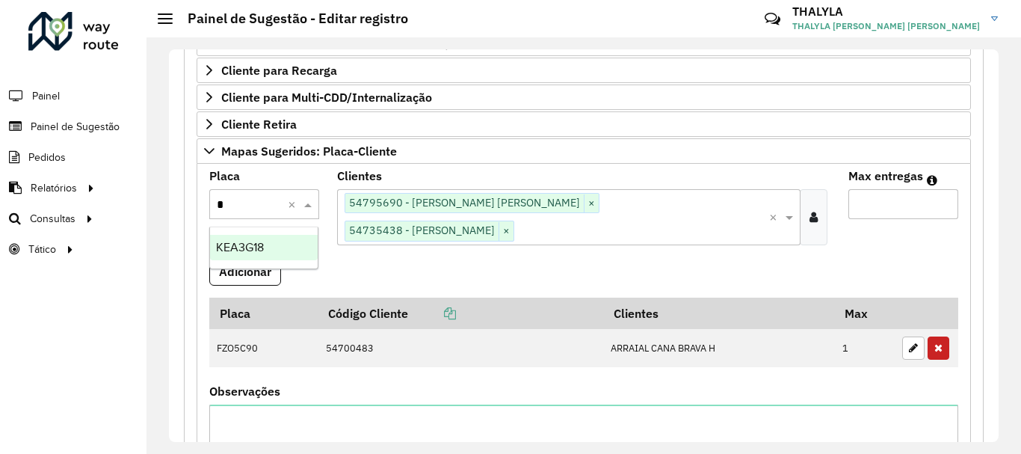
type input "**"
click at [248, 244] on span "KEA3G18" at bounding box center [240, 247] width 48 height 13
click at [266, 257] on button "Adicionar" at bounding box center [245, 271] width 72 height 28
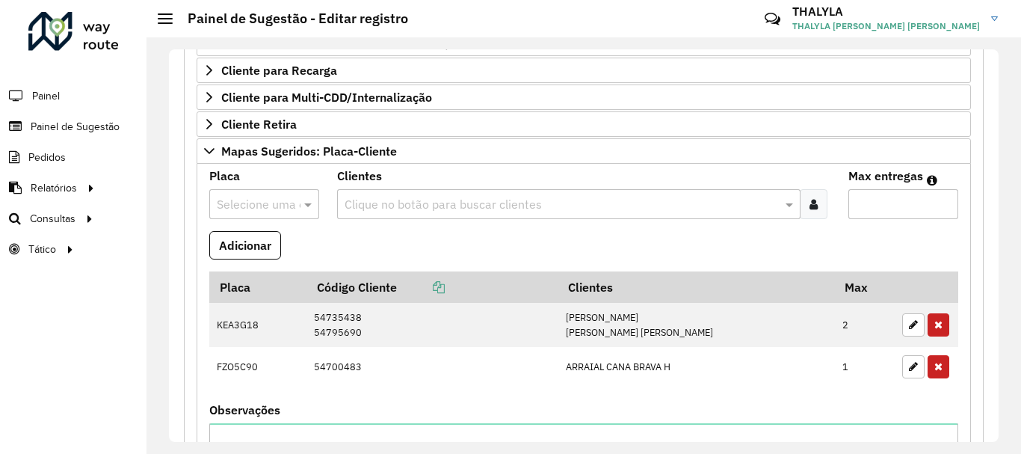
click at [421, 208] on input "text" at bounding box center [561, 205] width 441 height 18
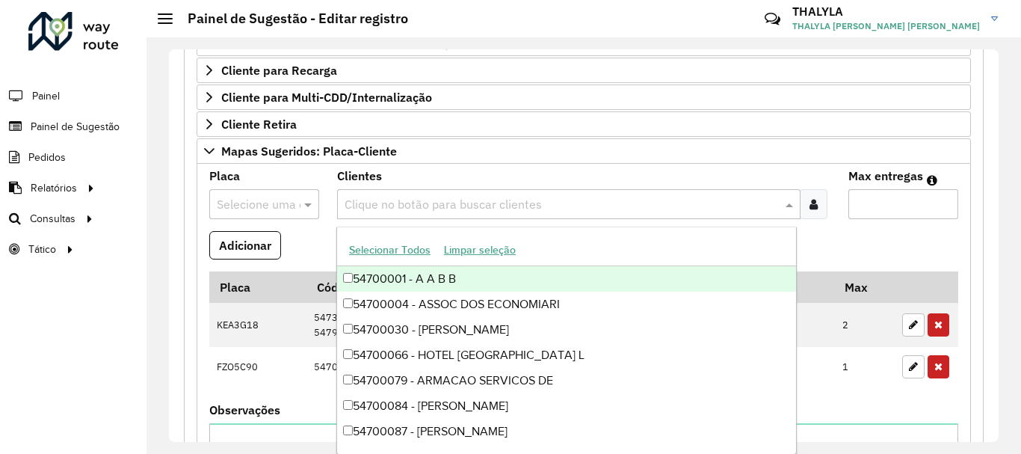
paste input "*****"
type input "*****"
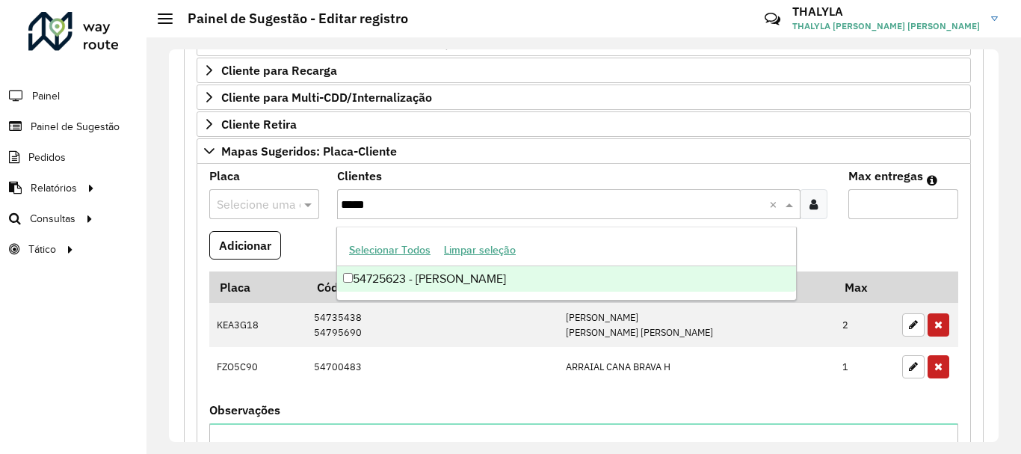
click at [454, 276] on div "54725623 - WEDERSON MOREIRA ZOR" at bounding box center [566, 278] width 459 height 25
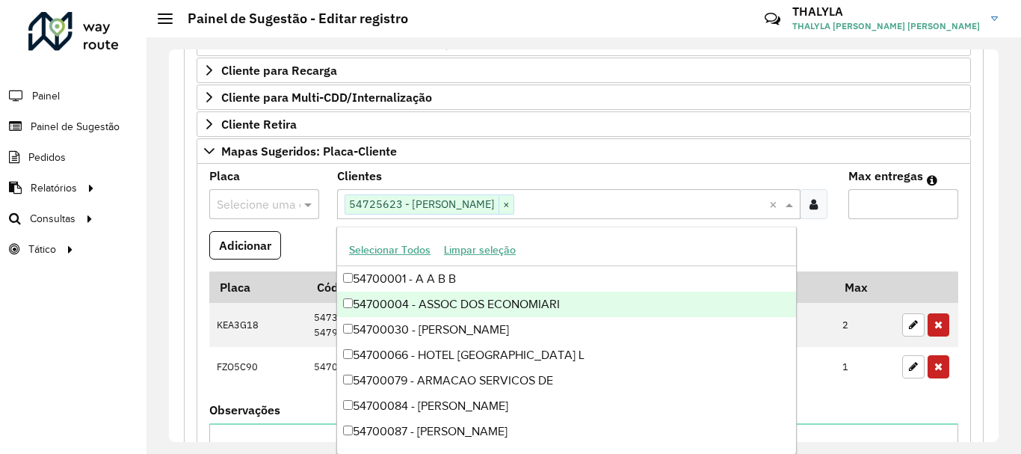
paste input "*****"
type input "*****"
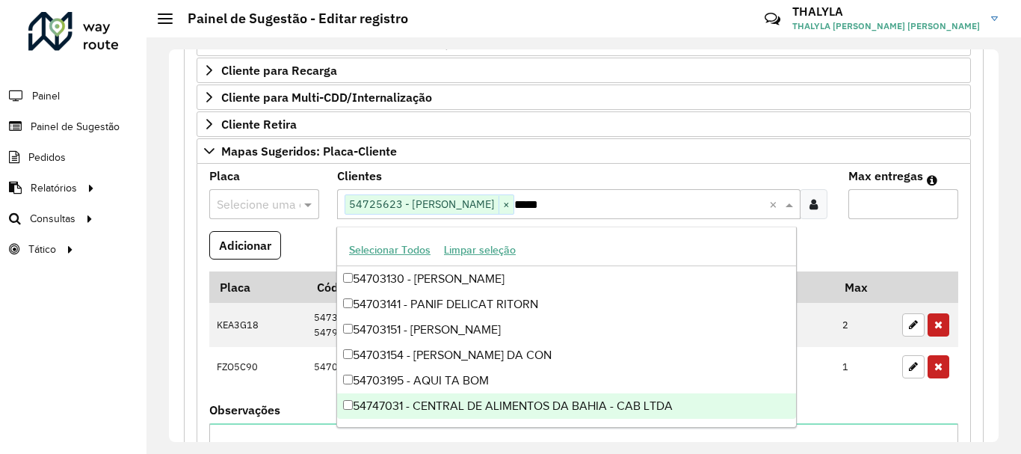
click at [393, 407] on div "54747031 - CENTRAL DE ALIMENTOS DA BAHIA - CAB LTDA" at bounding box center [566, 405] width 459 height 25
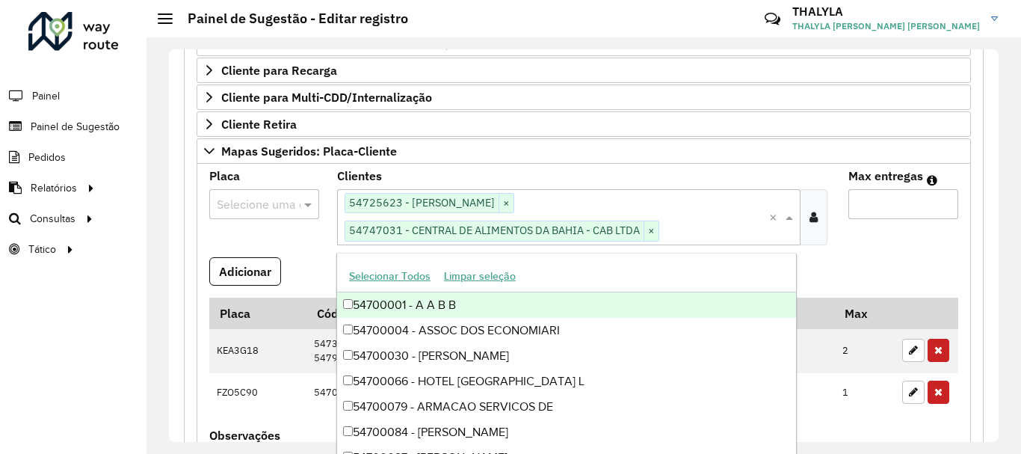
click at [889, 205] on input "Max entregas" at bounding box center [903, 204] width 110 height 30
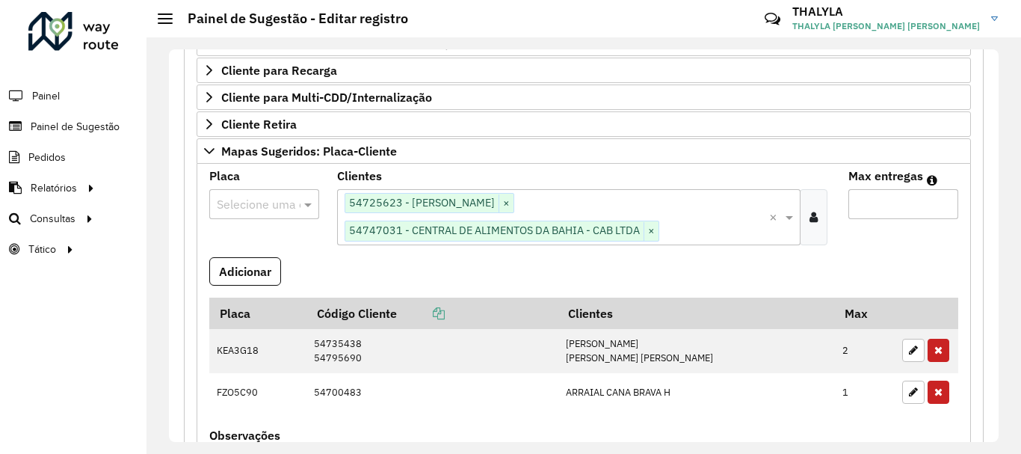
type input "*"
click at [247, 204] on input "text" at bounding box center [249, 205] width 65 height 18
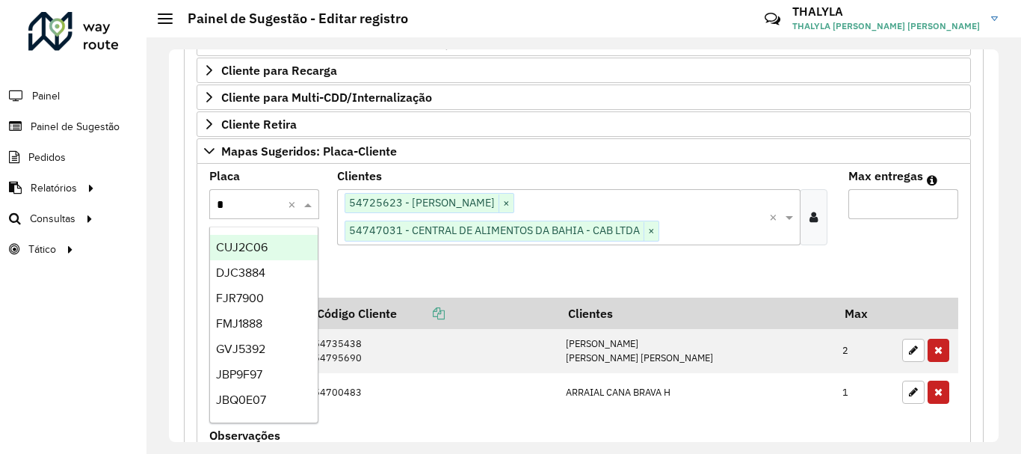
type input "**"
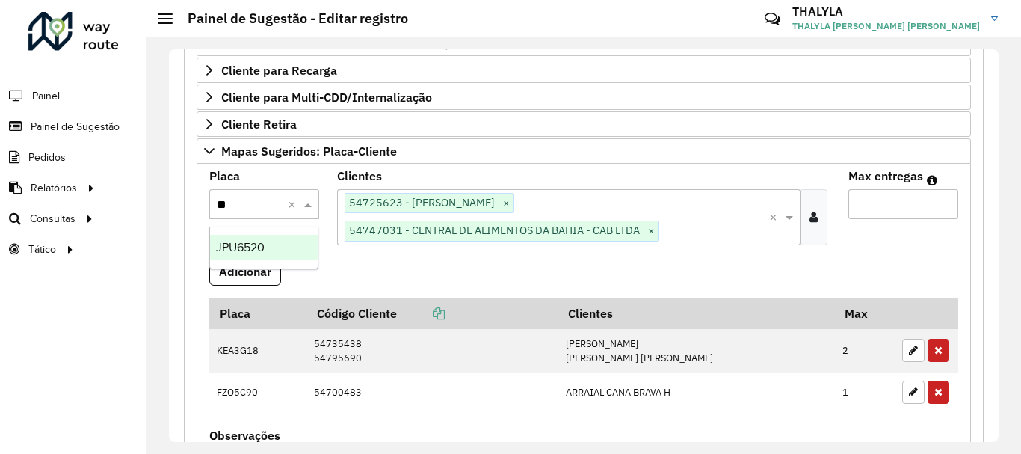
click at [238, 250] on span "JPU6520" at bounding box center [240, 247] width 49 height 13
click at [248, 275] on button "Adicionar" at bounding box center [245, 271] width 72 height 28
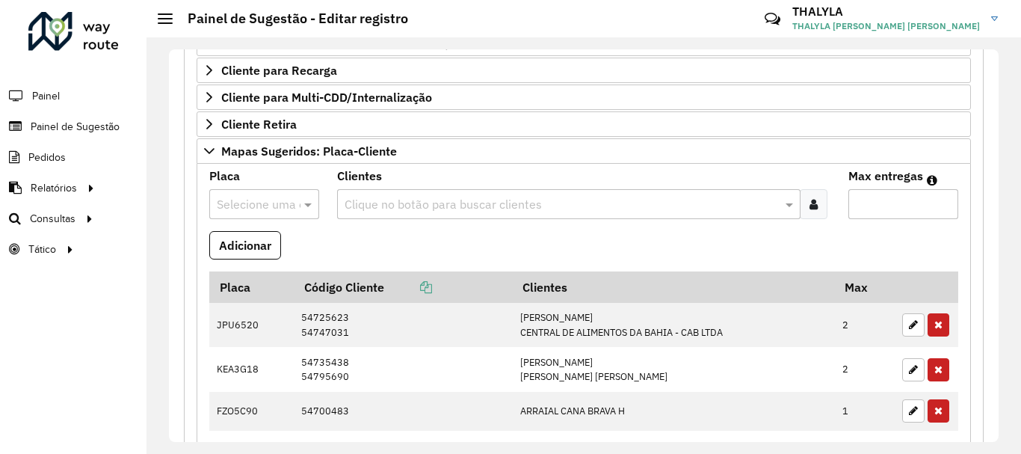
click at [424, 206] on input "text" at bounding box center [561, 205] width 441 height 18
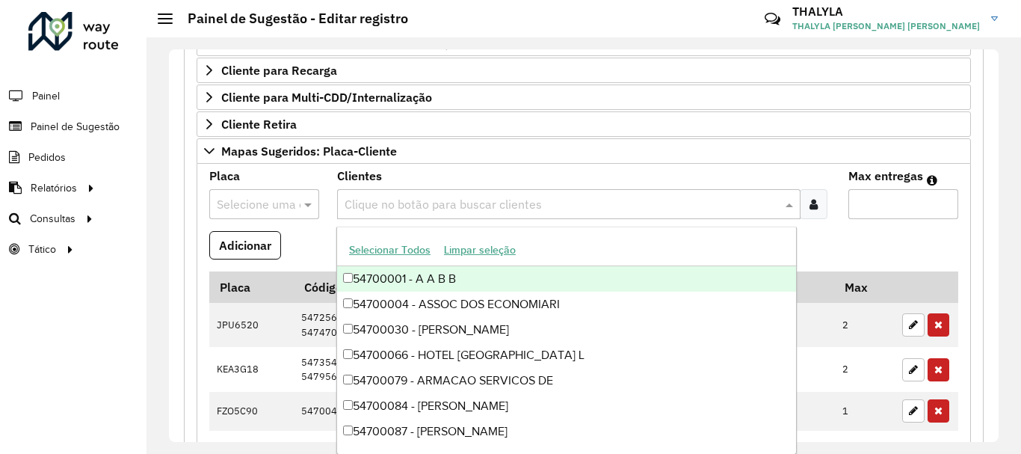
paste input "*****"
type input "*****"
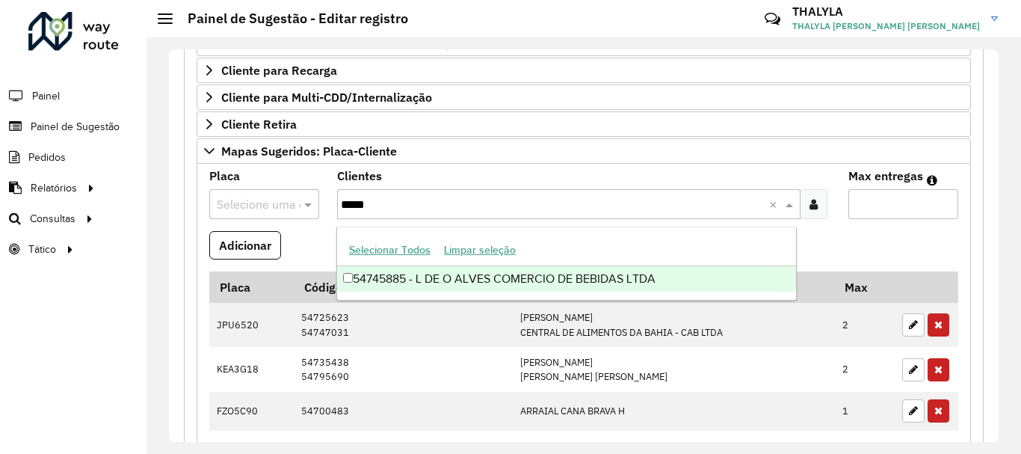
click at [432, 281] on div "54745885 - L DE O ALVES COMERCIO DE BEBIDAS LTDA" at bounding box center [566, 278] width 459 height 25
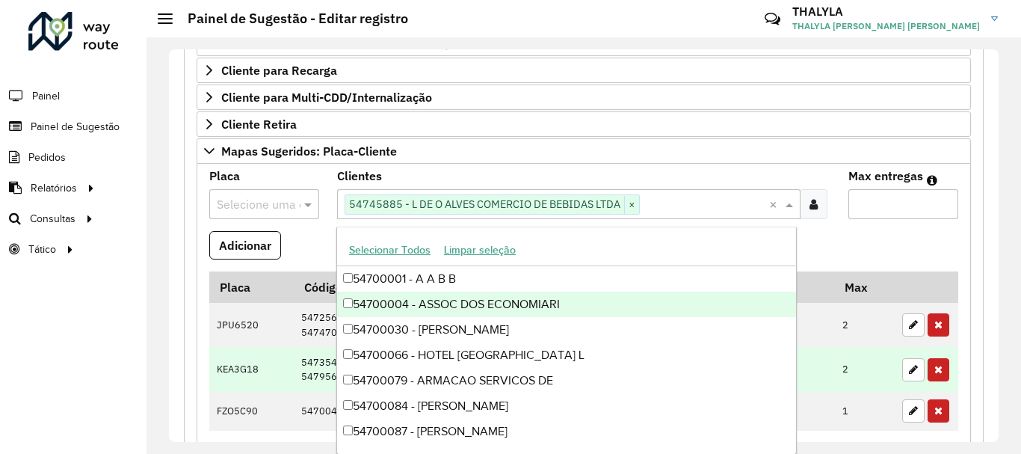
paste input "*****"
type input "*****"
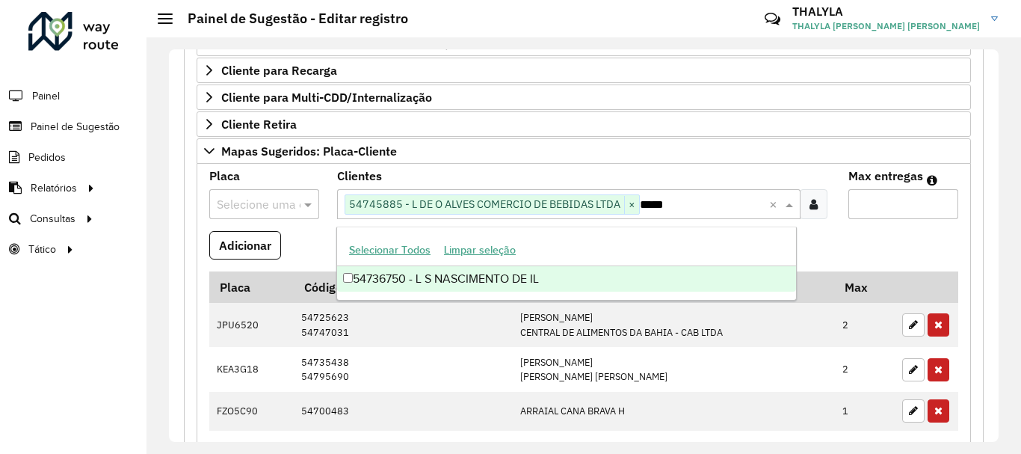
click at [447, 276] on div "54736750 - L S NASCIMENTO DE IL" at bounding box center [566, 278] width 459 height 25
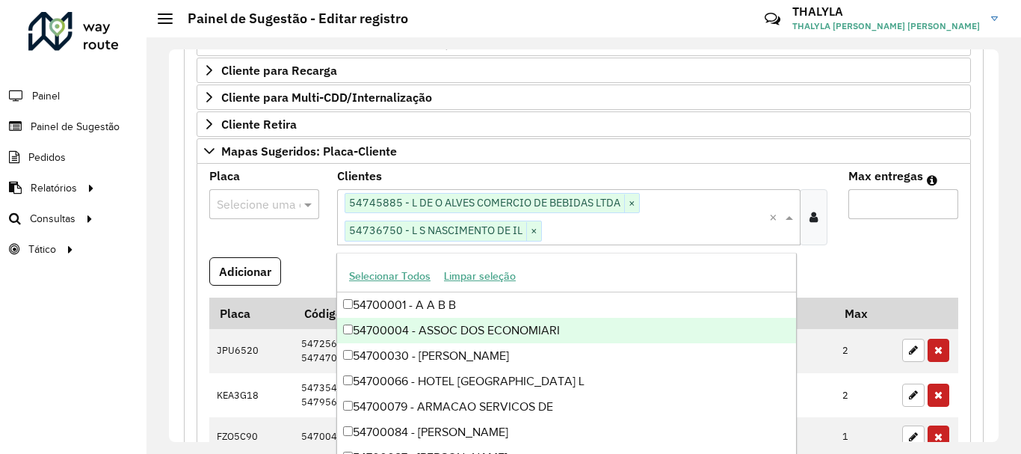
click at [876, 208] on input "Max entregas" at bounding box center [903, 204] width 110 height 30
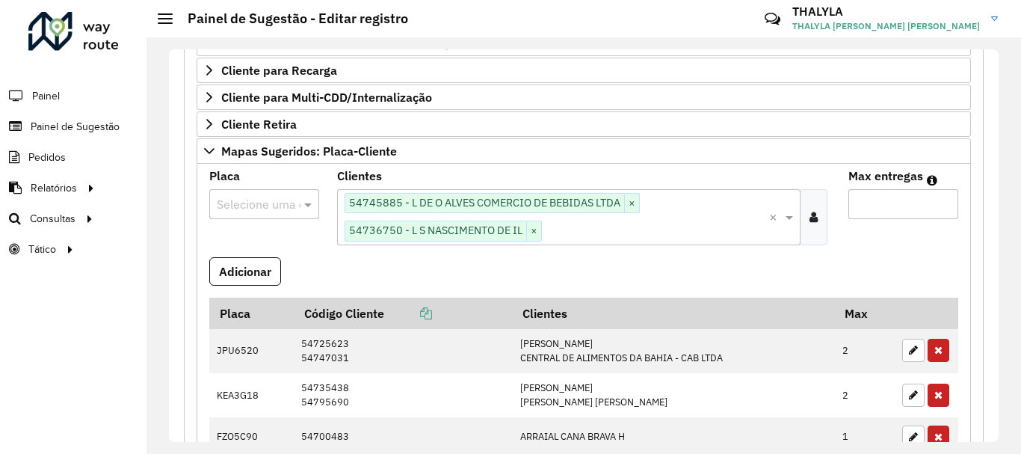
type input "*"
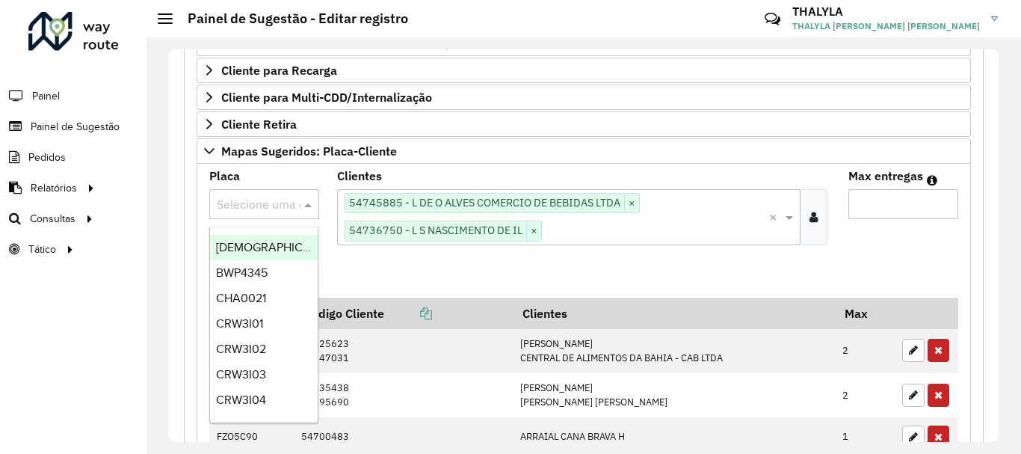
click at [255, 206] on input "text" at bounding box center [249, 205] width 65 height 18
type input "**"
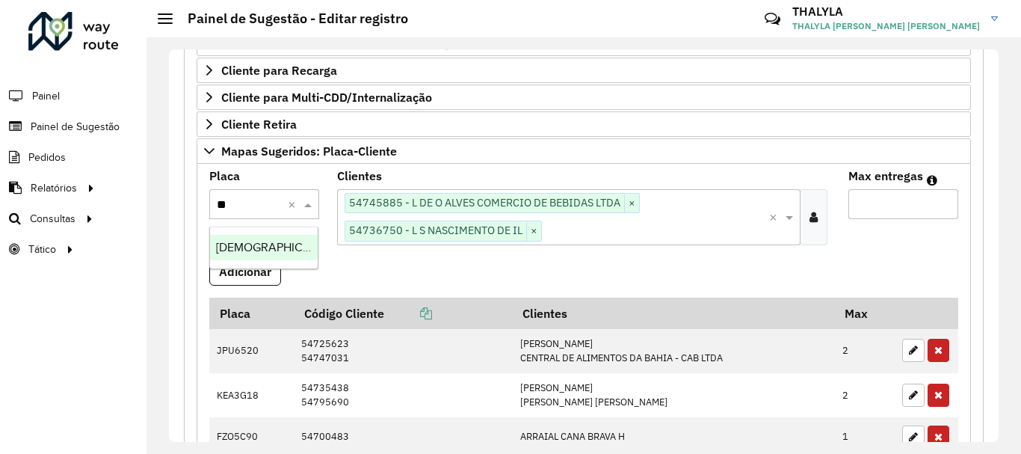
click at [249, 247] on span "HZH3759" at bounding box center [280, 247] width 128 height 13
click at [253, 268] on button "Adicionar" at bounding box center [245, 271] width 72 height 28
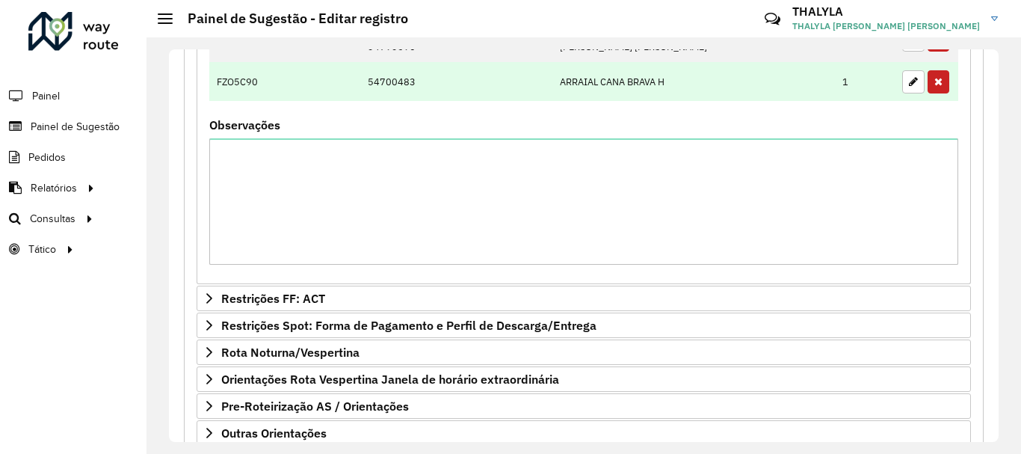
scroll to position [1060, 0]
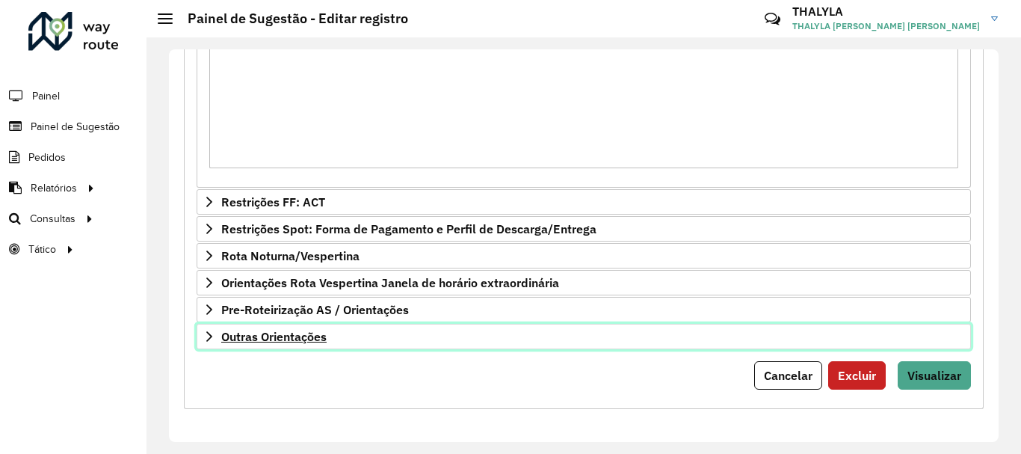
click at [444, 338] on link "Outras Orientações" at bounding box center [584, 336] width 774 height 25
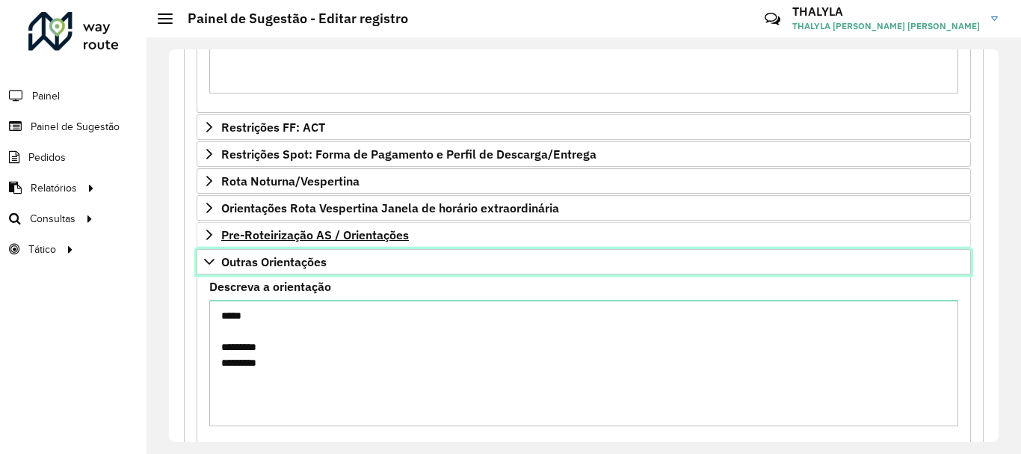
scroll to position [1210, 0]
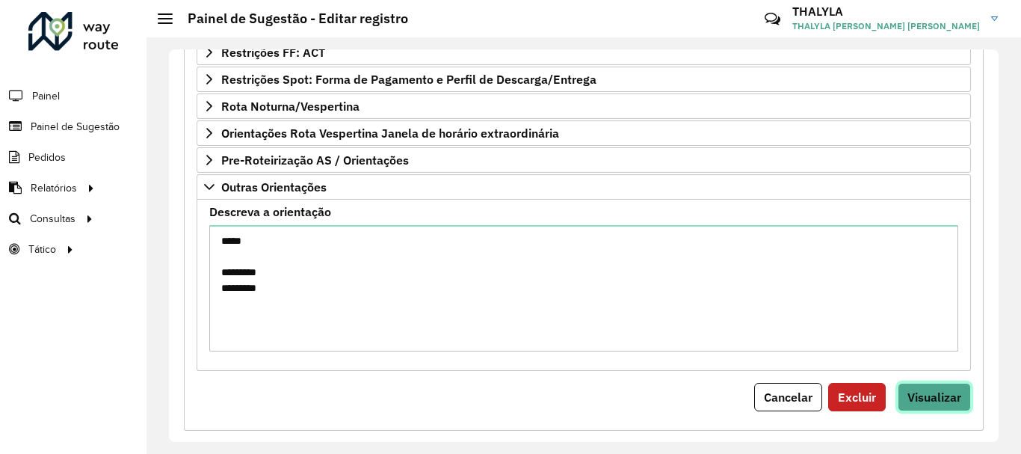
click at [947, 393] on span "Visualizar" at bounding box center [934, 396] width 54 height 15
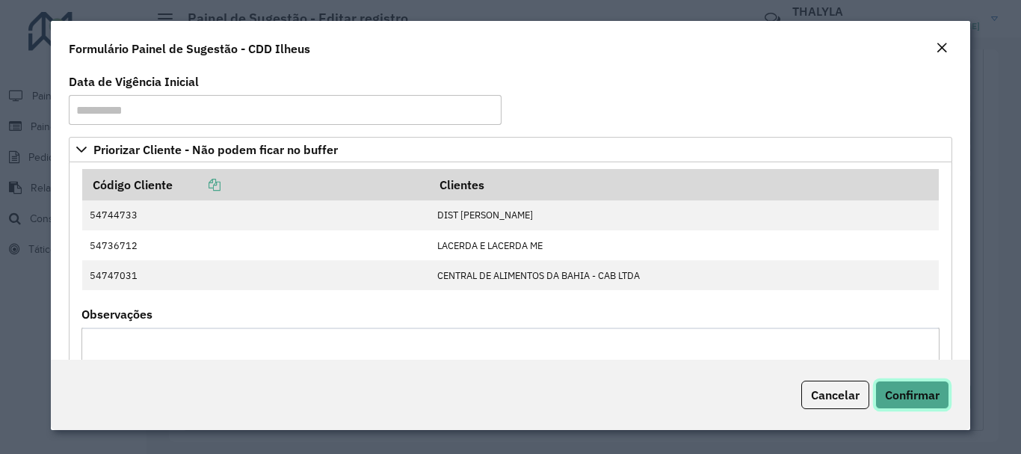
click at [930, 404] on button "Confirmar" at bounding box center [912, 394] width 74 height 28
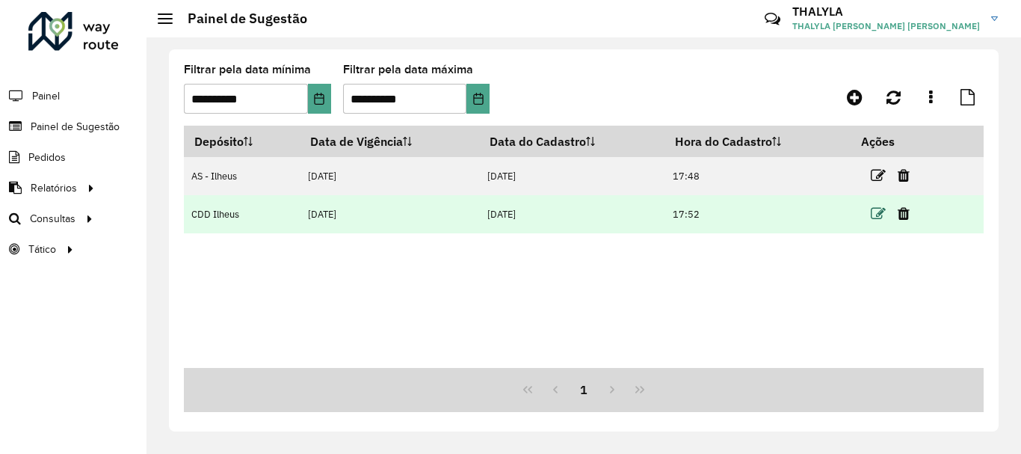
click at [883, 211] on icon at bounding box center [878, 213] width 15 height 15
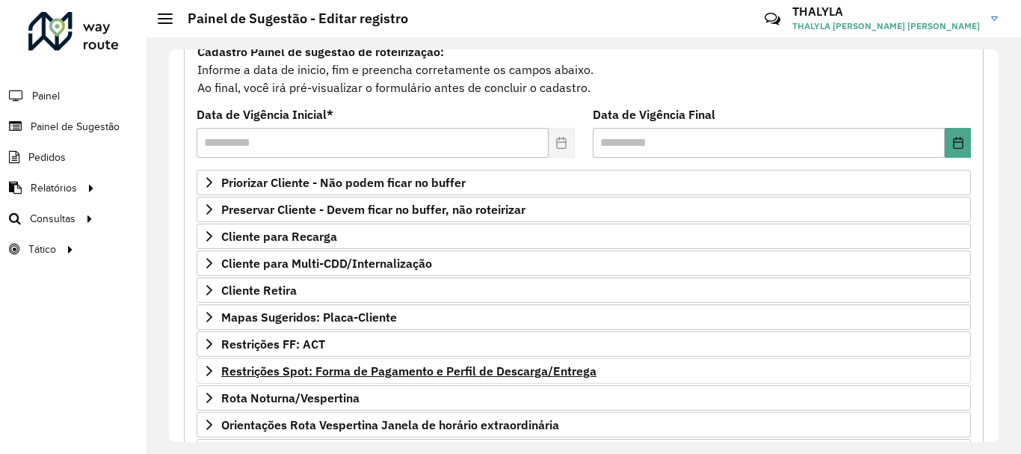
scroll to position [224, 0]
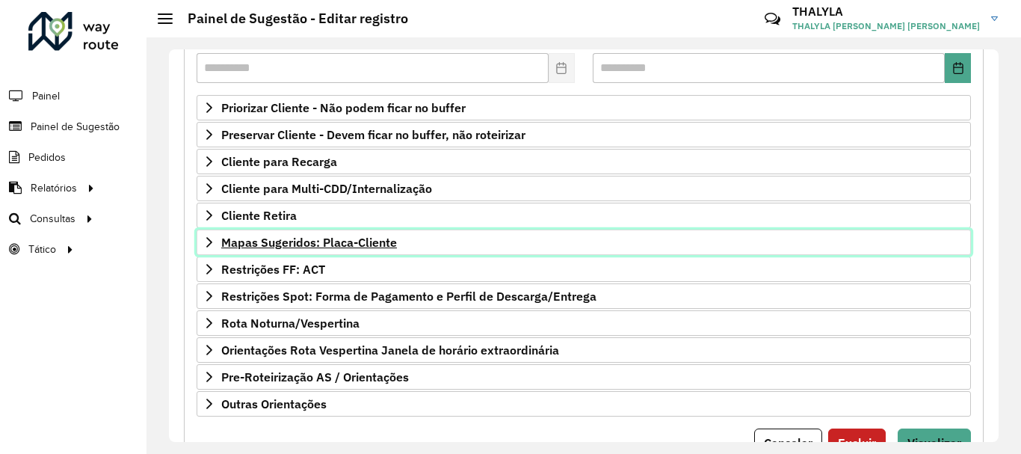
click at [388, 253] on link "Mapas Sugeridos: Placa-Cliente" at bounding box center [584, 241] width 774 height 25
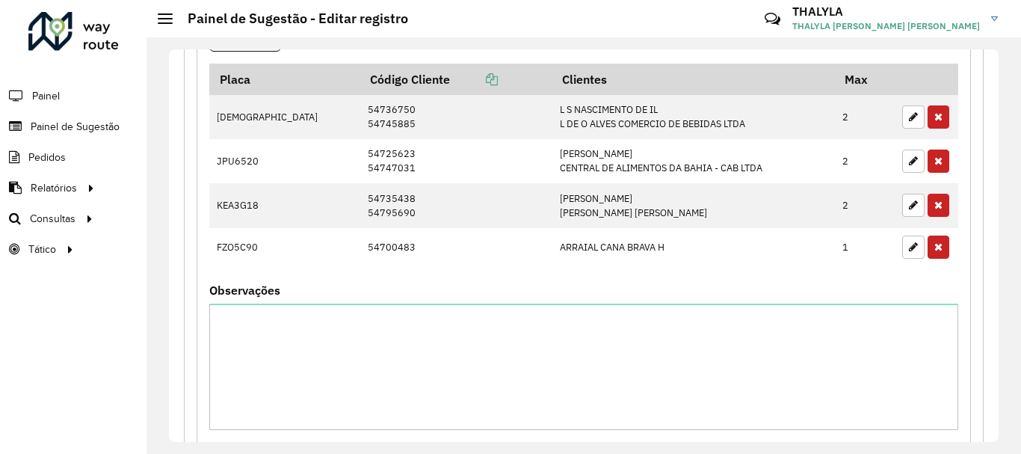
scroll to position [785, 0]
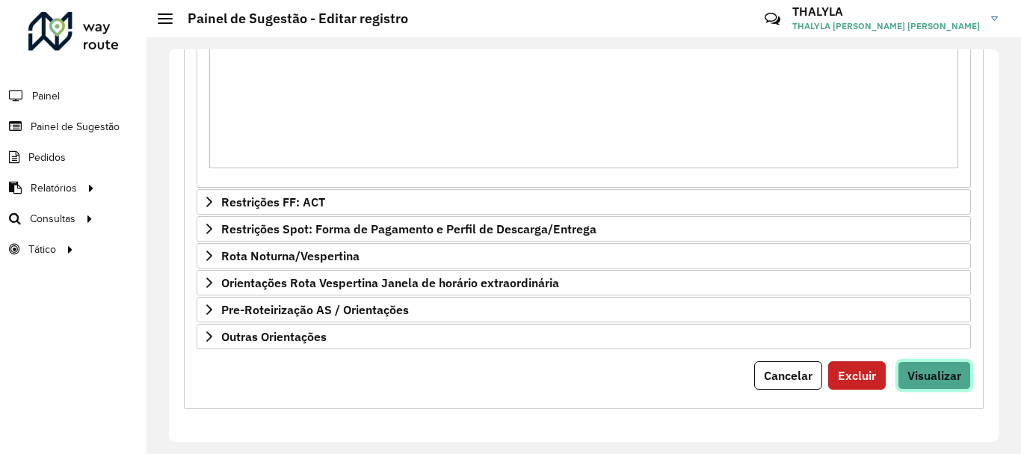
click at [935, 371] on span "Visualizar" at bounding box center [934, 375] width 54 height 15
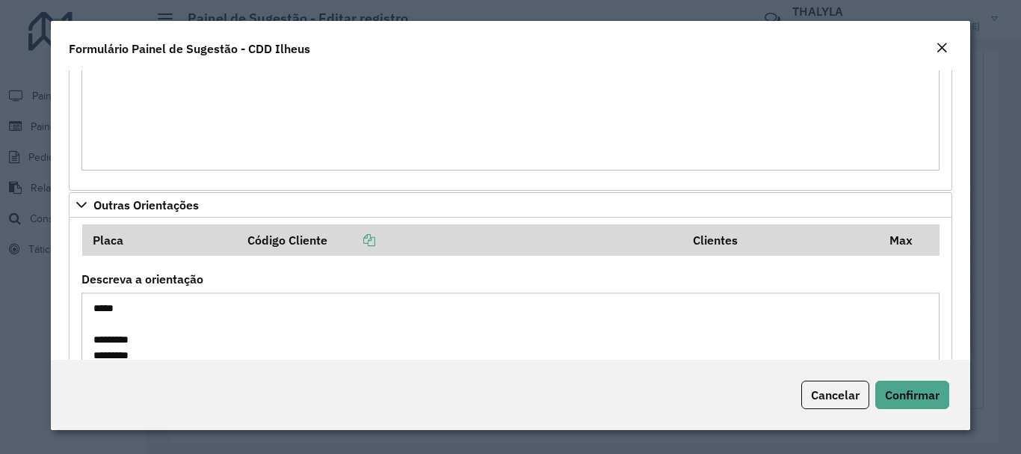
scroll to position [1069, 0]
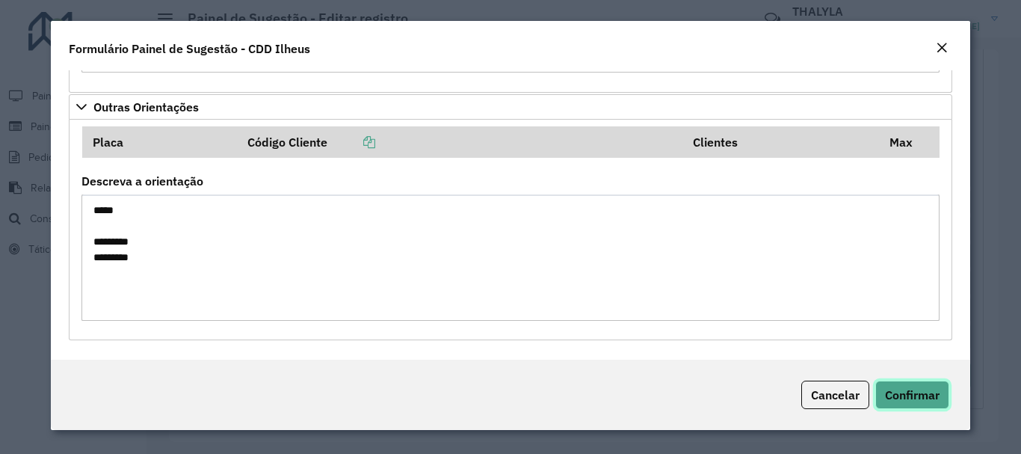
click at [908, 399] on span "Confirmar" at bounding box center [912, 394] width 55 height 15
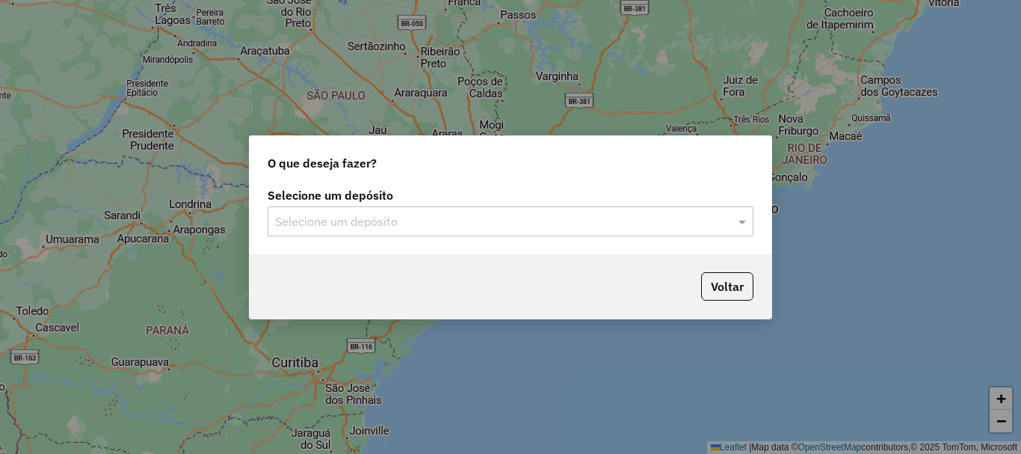
click at [398, 222] on input "text" at bounding box center [495, 222] width 441 height 18
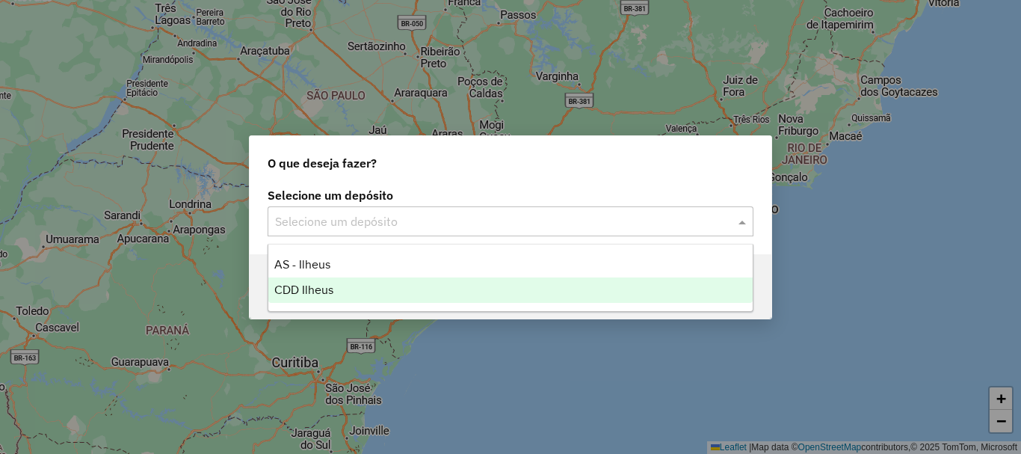
click at [320, 285] on span "CDD Ilheus" at bounding box center [303, 289] width 59 height 13
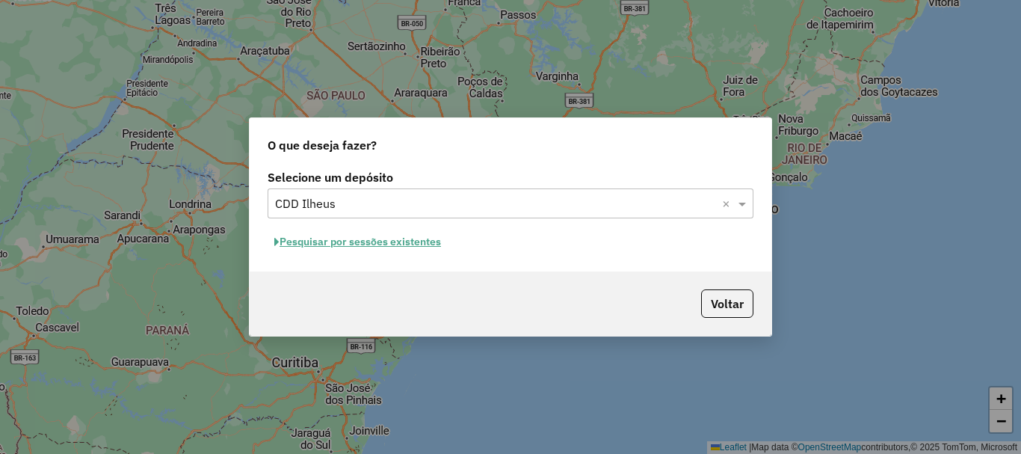
click at [398, 241] on button "Pesquisar por sessões existentes" at bounding box center [358, 241] width 180 height 23
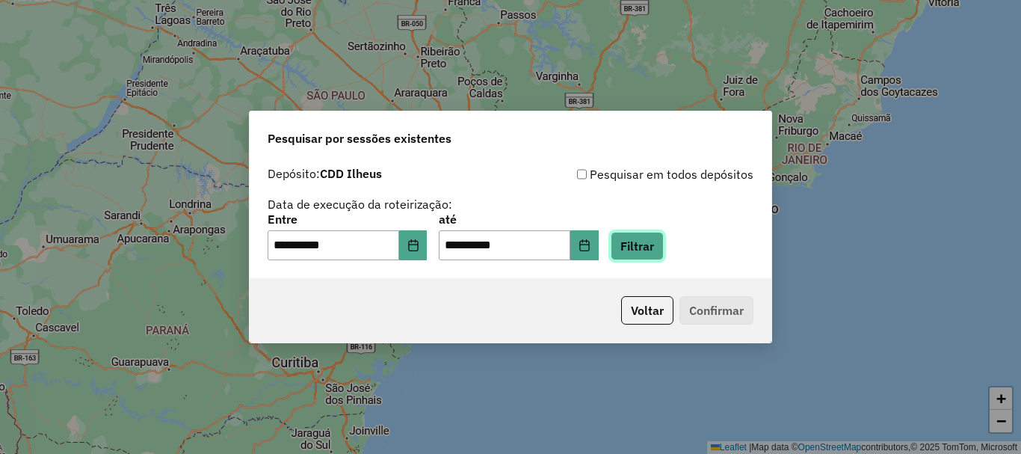
click at [664, 238] on button "Filtrar" at bounding box center [637, 246] width 53 height 28
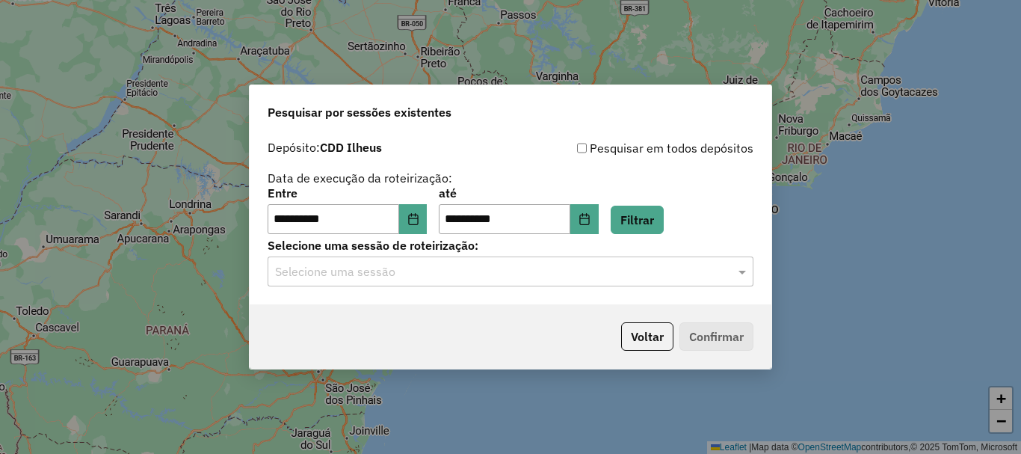
click at [613, 291] on div "**********" at bounding box center [511, 218] width 522 height 171
click at [557, 276] on input "text" at bounding box center [495, 272] width 441 height 18
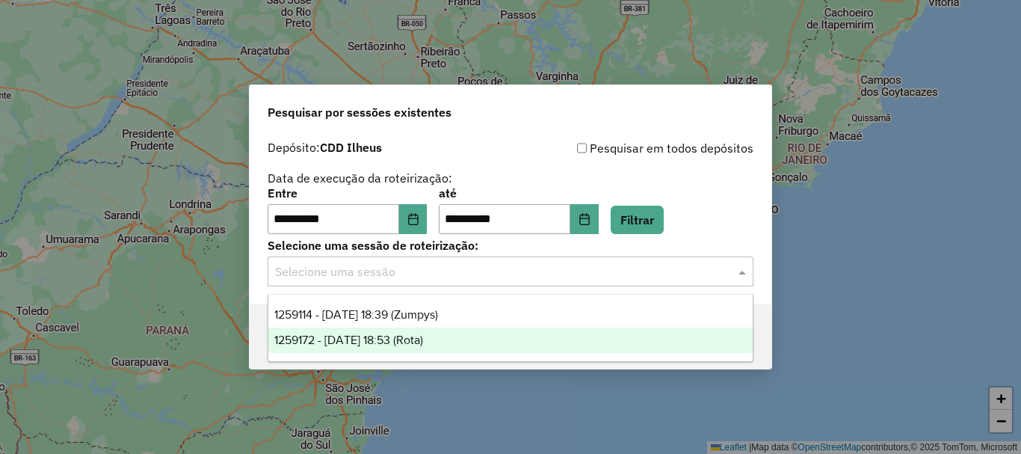
click at [407, 335] on span "1259172 - [DATE] 18:53 (Rota)" at bounding box center [348, 339] width 149 height 13
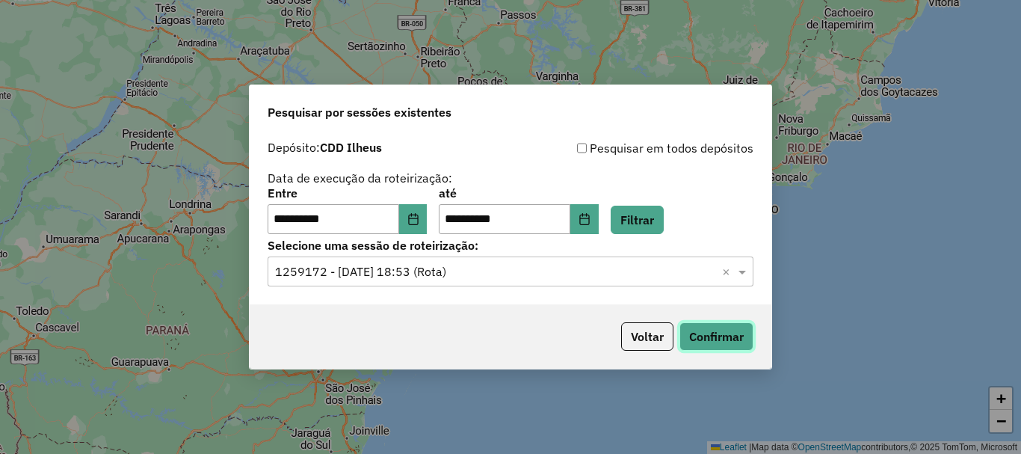
click at [732, 342] on button "Confirmar" at bounding box center [716, 336] width 74 height 28
click at [633, 344] on button "Voltar" at bounding box center [647, 336] width 52 height 28
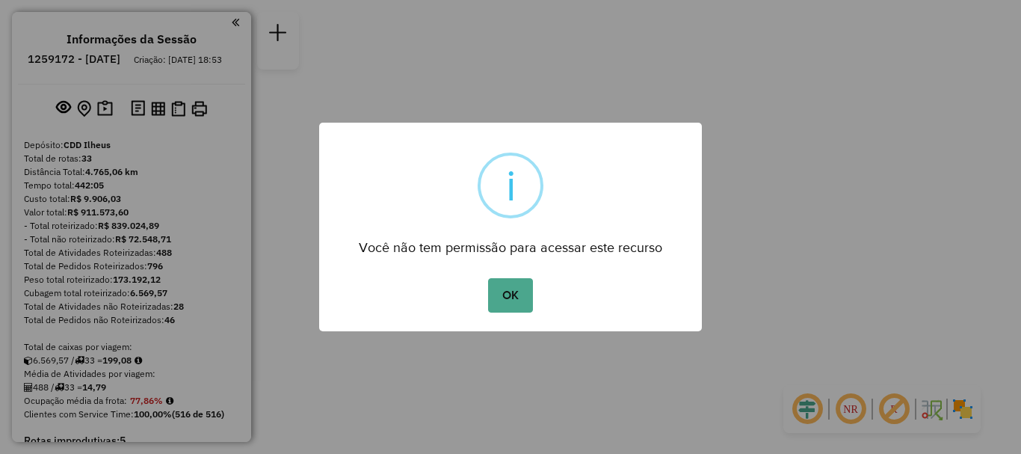
click at [529, 293] on button "OK" at bounding box center [510, 295] width 44 height 34
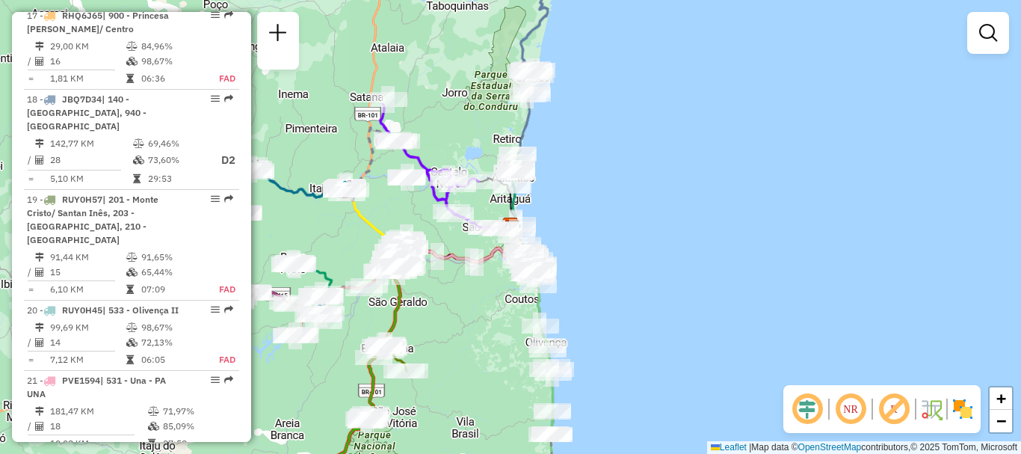
scroll to position [2167, 0]
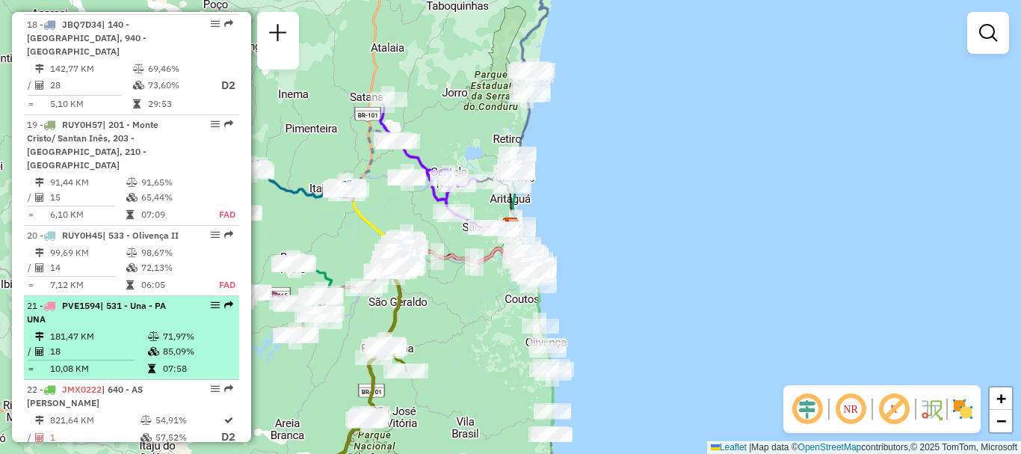
select select "**********"
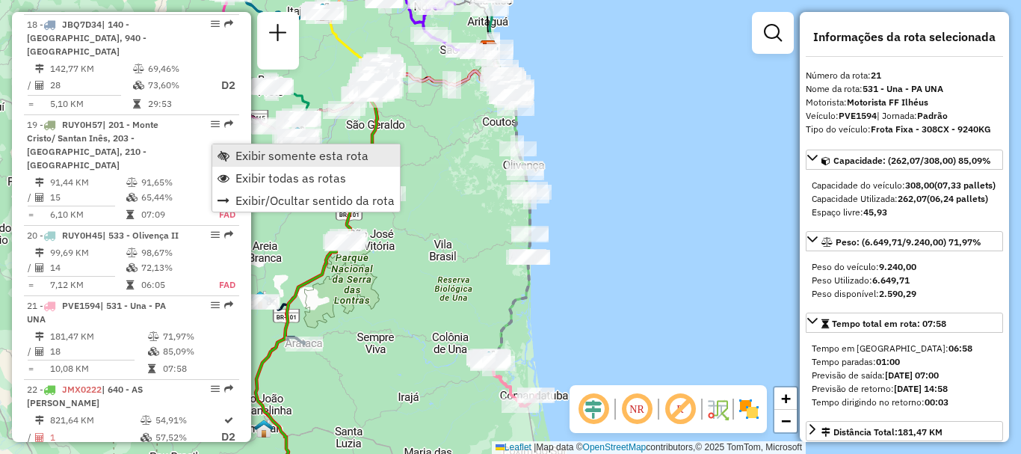
click at [247, 155] on span "Exibir somente esta rota" at bounding box center [301, 155] width 133 height 12
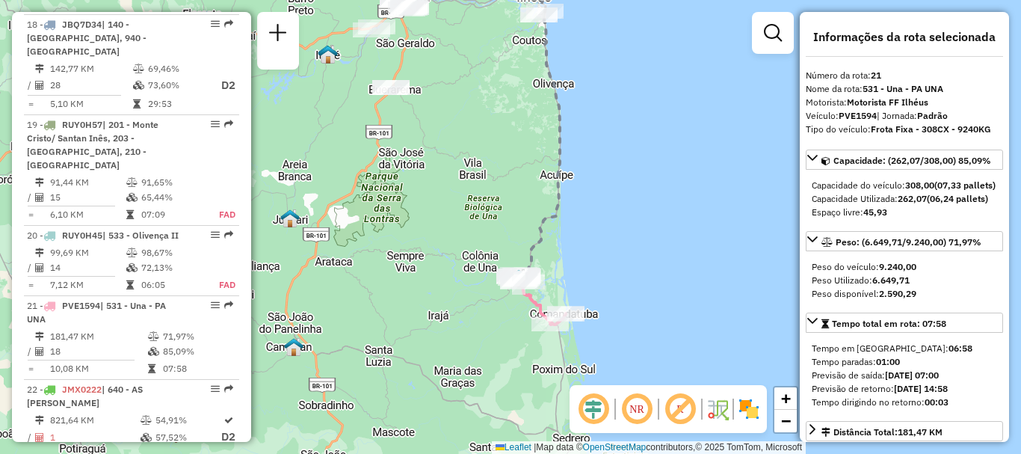
drag, startPoint x: 579, startPoint y: 327, endPoint x: 609, endPoint y: 247, distance: 86.1
click at [609, 247] on div "Janela de atendimento Grade de atendimento Capacidade Transportadoras Veículos …" at bounding box center [510, 227] width 1021 height 454
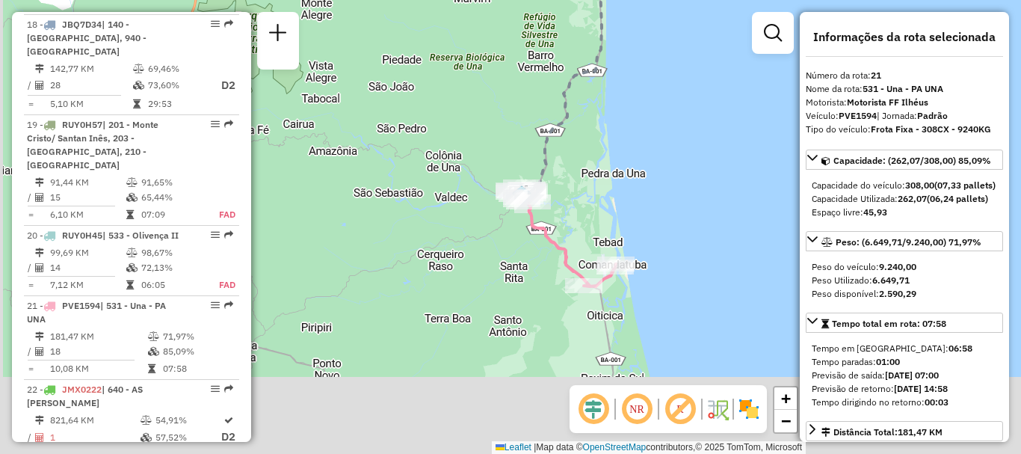
drag, startPoint x: 545, startPoint y: 336, endPoint x: 641, endPoint y: 208, distance: 159.5
click at [641, 208] on div "Janela de atendimento Grade de atendimento Capacidade Transportadoras Veículos …" at bounding box center [510, 227] width 1021 height 454
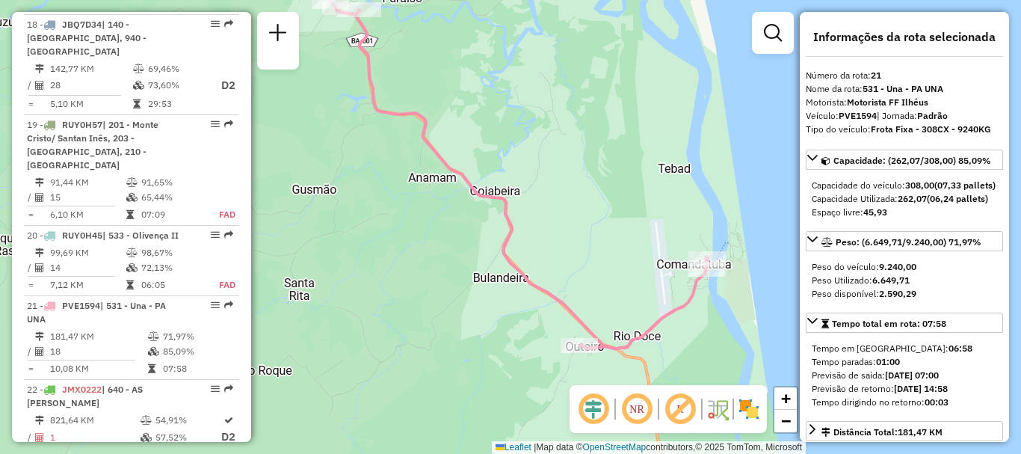
drag, startPoint x: 549, startPoint y: 256, endPoint x: 670, endPoint y: 169, distance: 148.3
click at [670, 169] on div "Janela de atendimento Grade de atendimento Capacidade Transportadoras Veículos …" at bounding box center [510, 227] width 1021 height 454
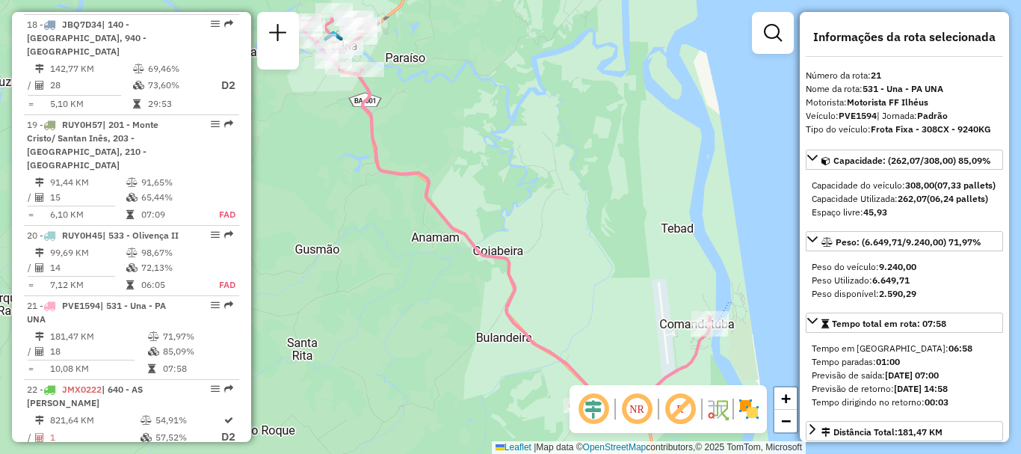
drag, startPoint x: 578, startPoint y: 150, endPoint x: 581, endPoint y: 217, distance: 66.5
click at [581, 217] on div "Janela de atendimento Grade de atendimento Capacidade Transportadoras Veículos …" at bounding box center [510, 227] width 1021 height 454
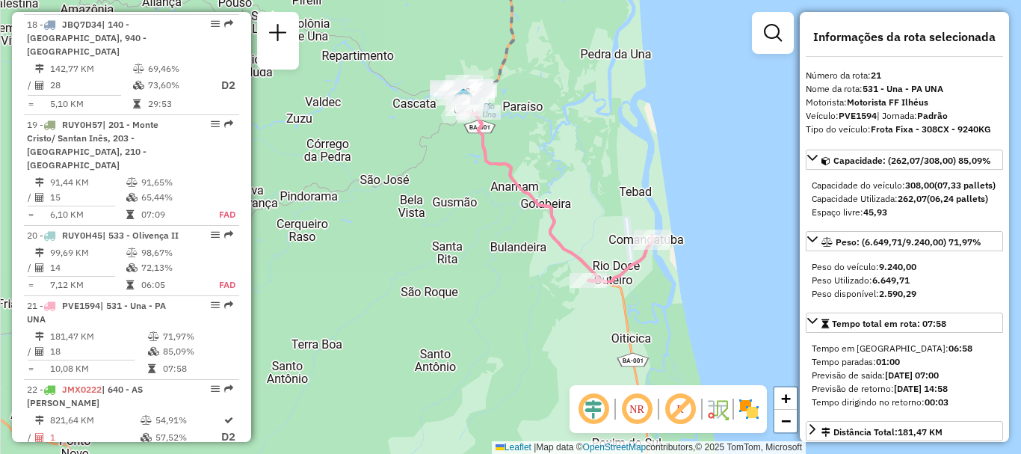
drag, startPoint x: 577, startPoint y: 191, endPoint x: 584, endPoint y: 162, distance: 29.2
click at [584, 162] on div "Janela de atendimento Grade de atendimento Capacidade Transportadoras Veículos …" at bounding box center [510, 227] width 1021 height 454
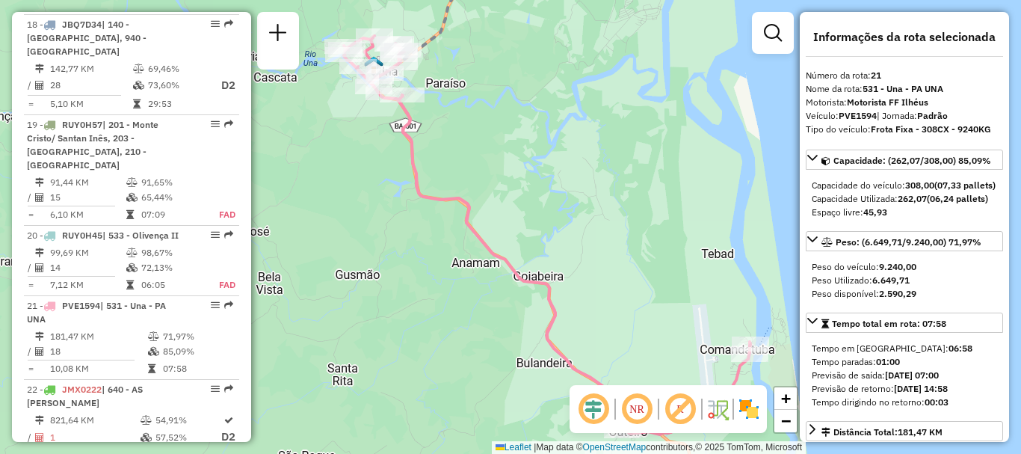
drag, startPoint x: 584, startPoint y: 162, endPoint x: 614, endPoint y: 195, distance: 44.4
click at [614, 195] on div "Janela de atendimento Grade de atendimento Capacidade Transportadoras Veículos …" at bounding box center [510, 227] width 1021 height 454
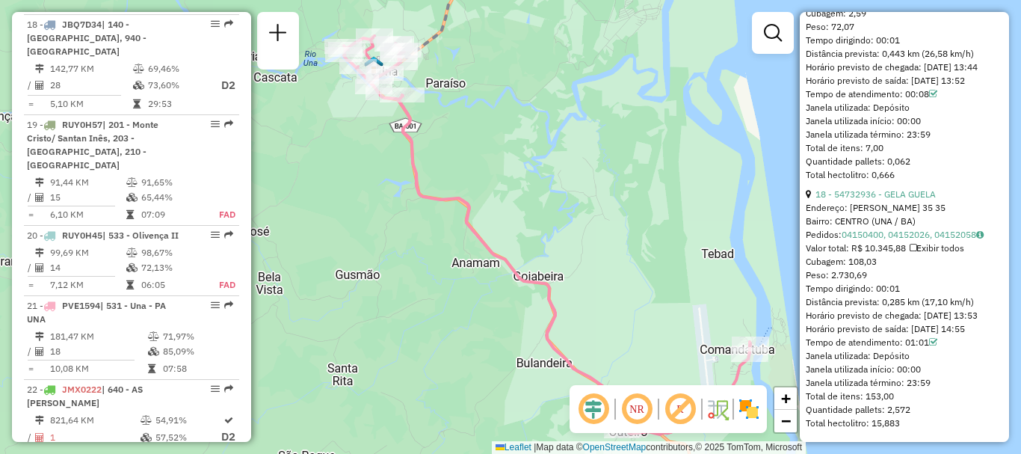
scroll to position [5110, 0]
